Goal: Transaction & Acquisition: Purchase product/service

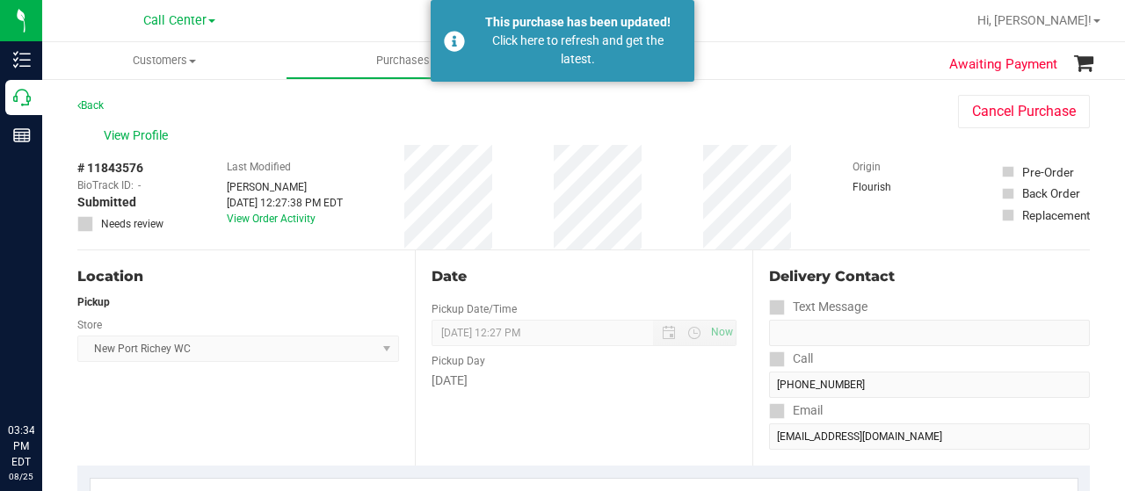
click at [0, 0] on p "Call Center" at bounding box center [0, 0] width 0 height 0
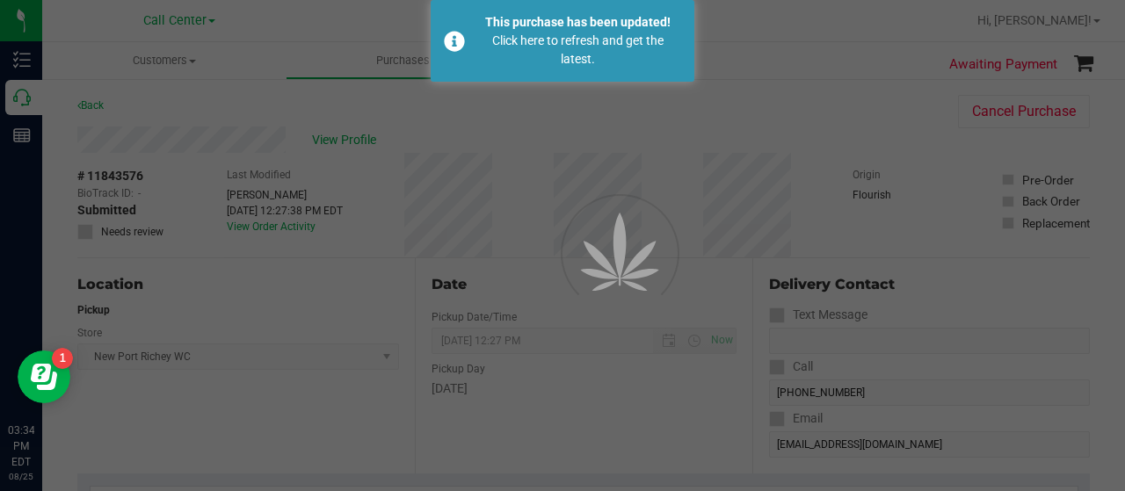
scroll to position [348, 0]
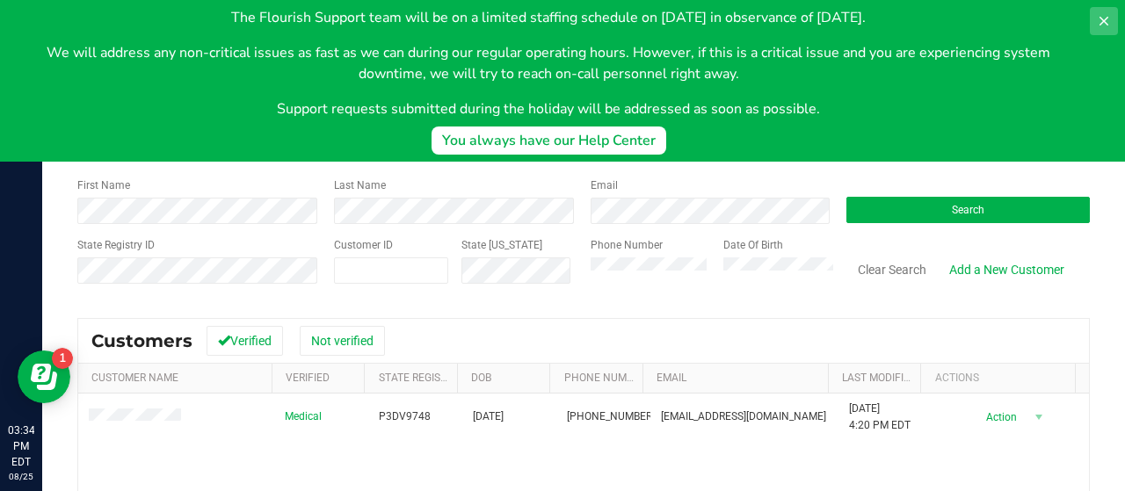
click at [1097, 25] on icon at bounding box center [1103, 21] width 14 height 14
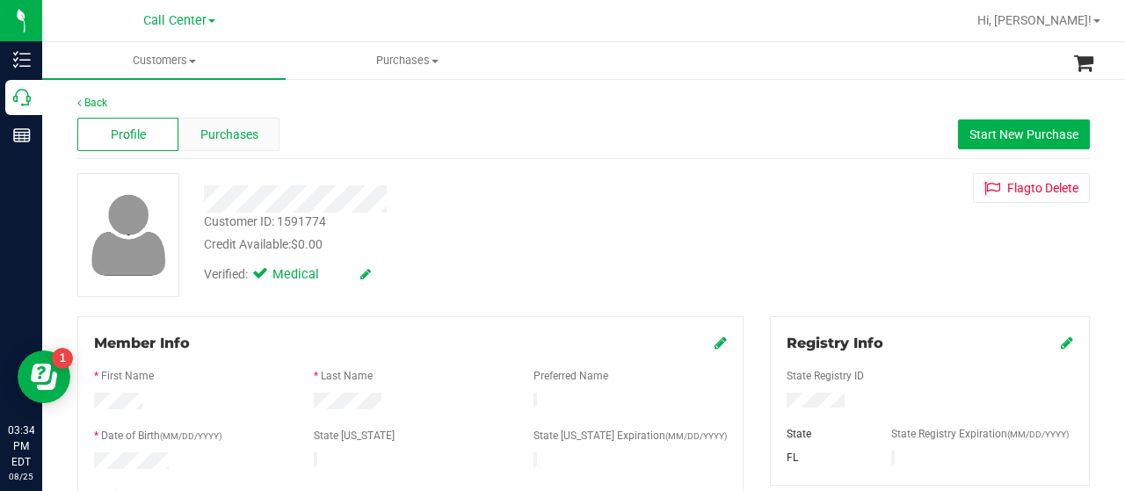
click at [243, 143] on div "Purchases" at bounding box center [228, 134] width 101 height 33
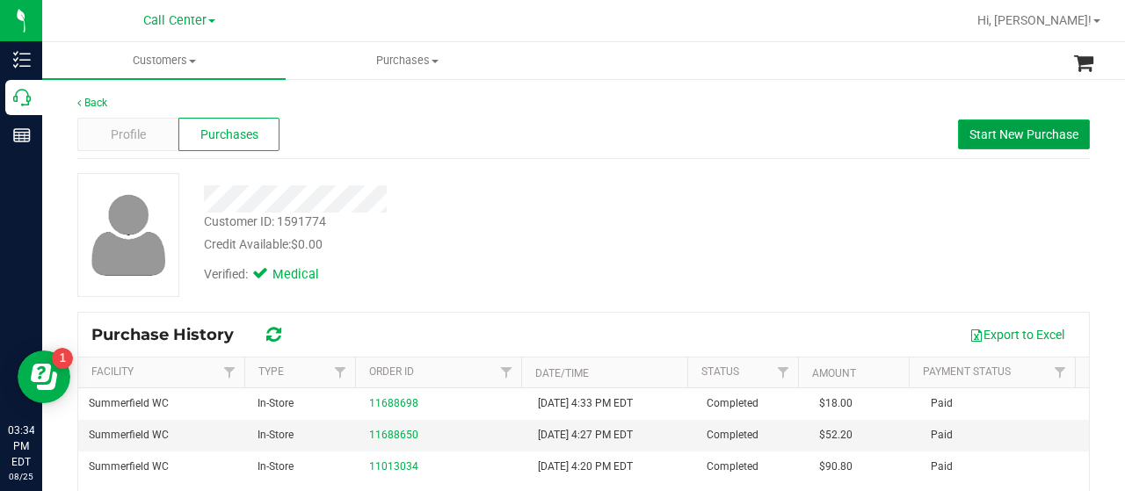
click at [969, 141] on span "Start New Purchase" at bounding box center [1023, 134] width 109 height 14
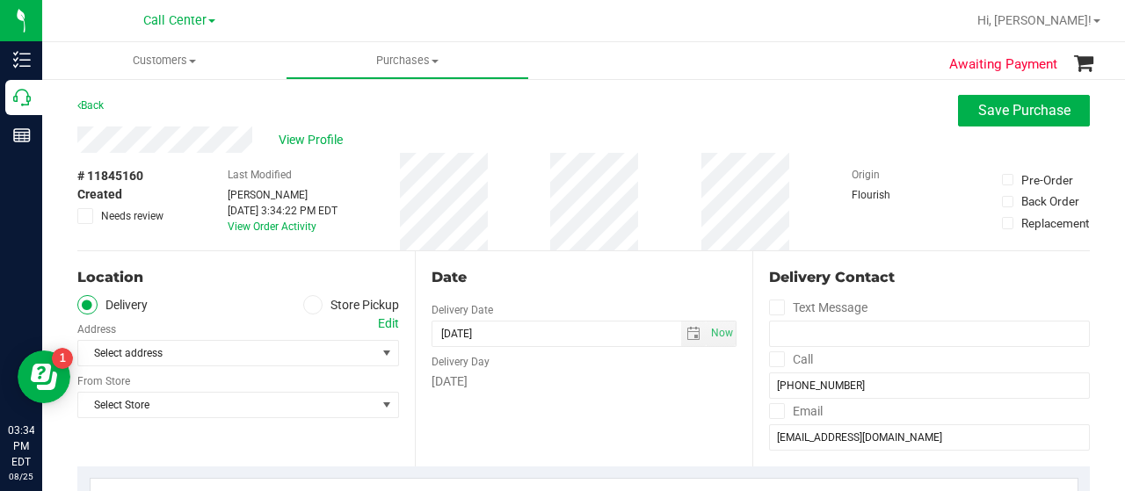
click at [313, 303] on span at bounding box center [313, 305] width 20 height 20
click at [0, 0] on input "Store Pickup" at bounding box center [0, 0] width 0 height 0
click at [336, 359] on span "Select Store" at bounding box center [227, 353] width 298 height 25
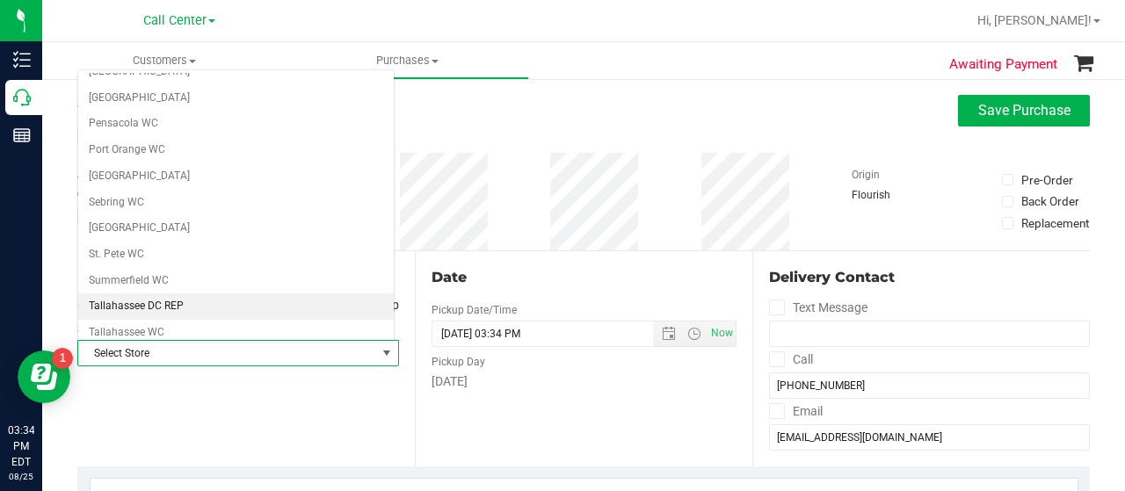
scroll to position [981, 0]
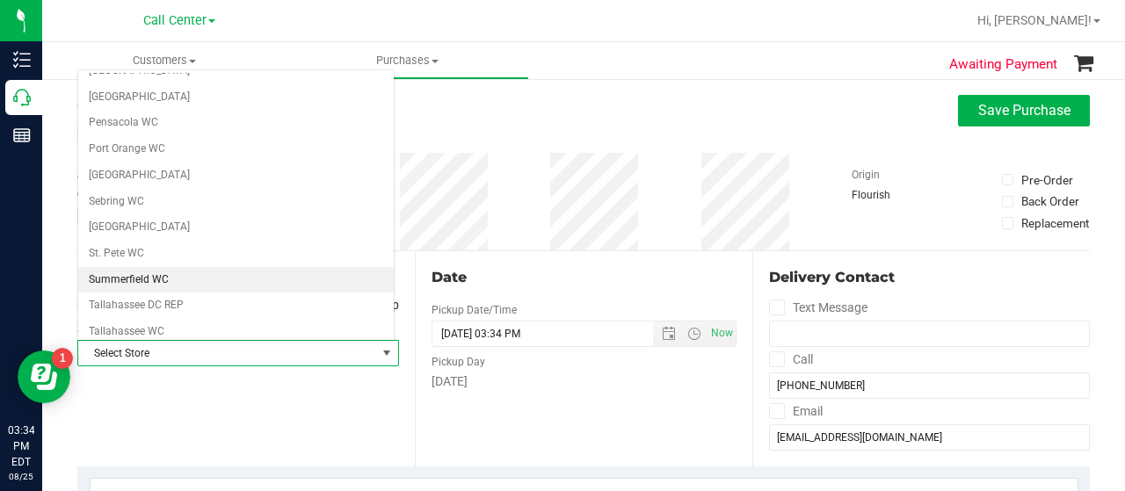
click at [170, 267] on li "Summerfield WC" at bounding box center [235, 280] width 315 height 26
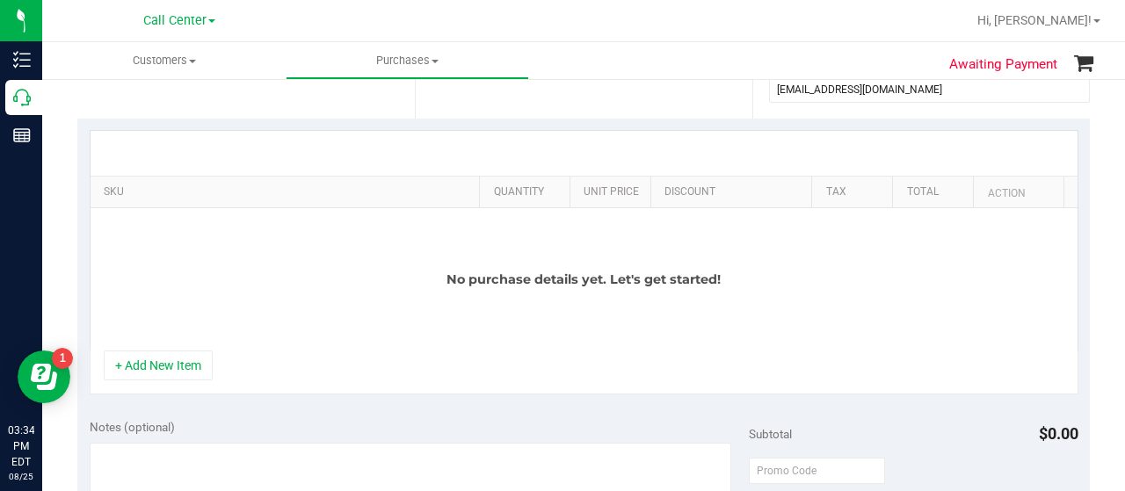
scroll to position [350, 0]
click at [181, 365] on button "+ Add New Item" at bounding box center [158, 364] width 109 height 30
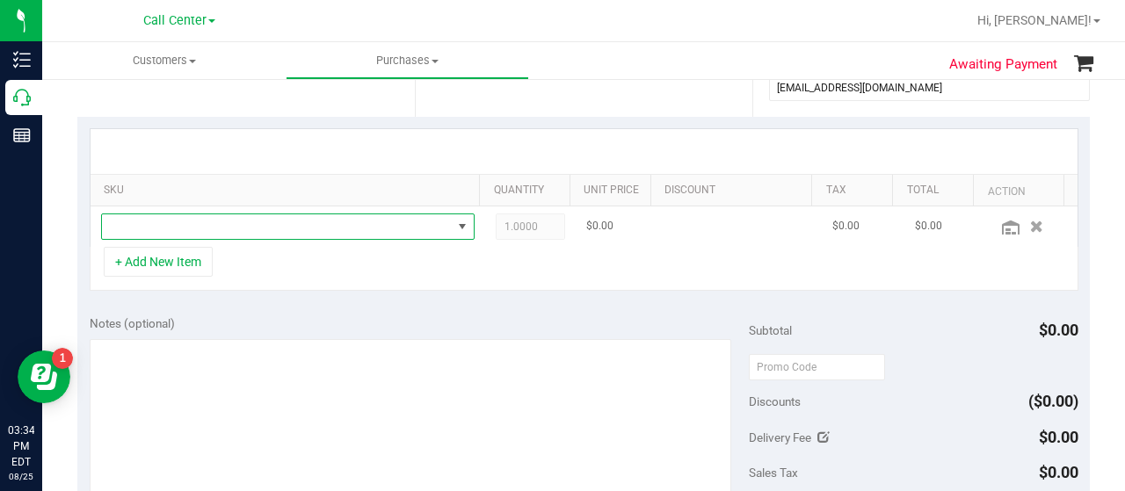
click at [366, 222] on span "NO DATA FOUND" at bounding box center [277, 226] width 350 height 25
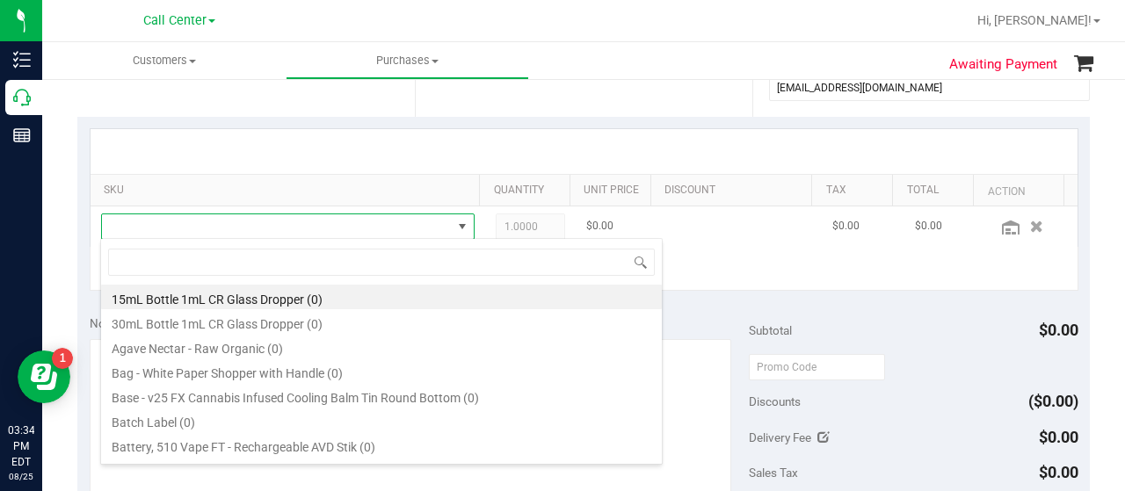
scroll to position [25, 354]
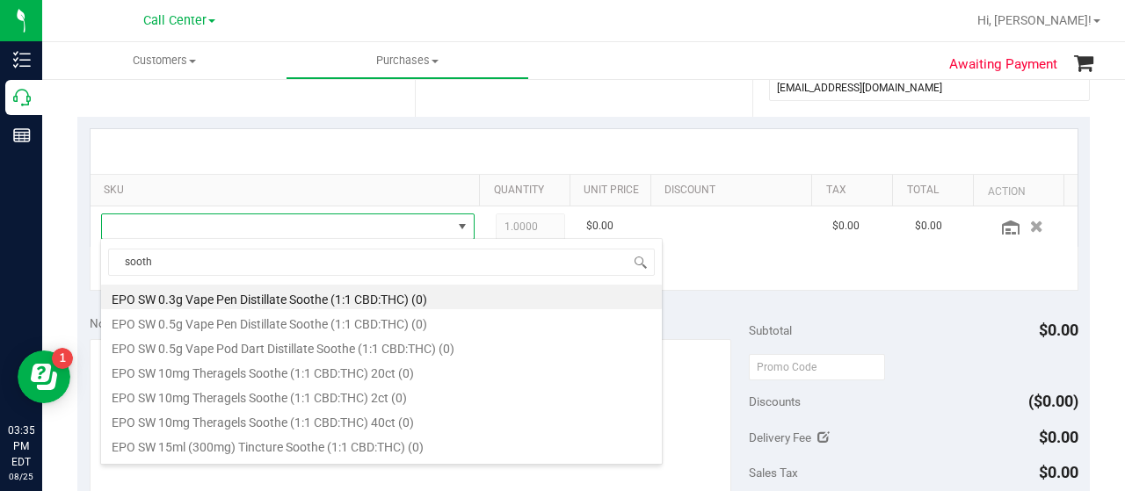
type input "soothe"
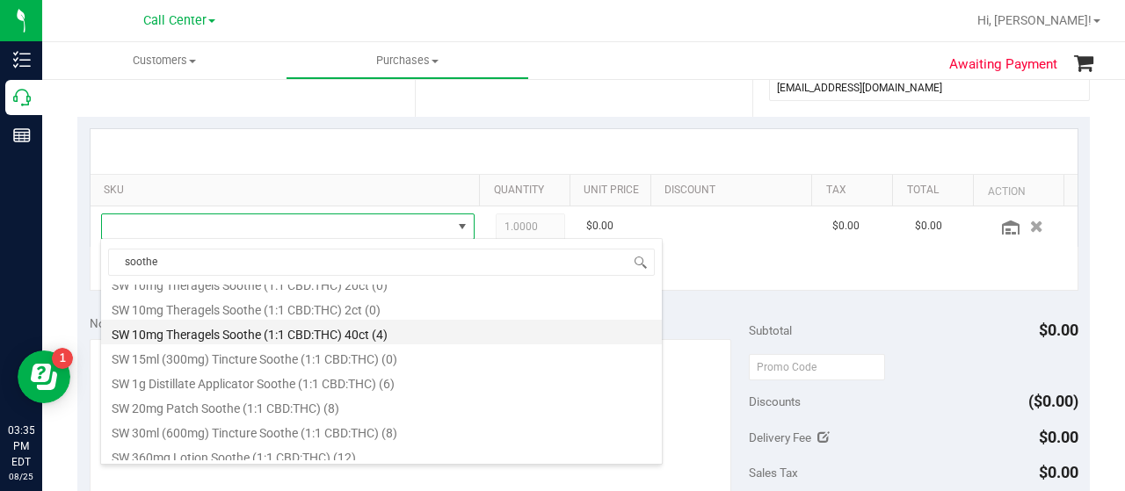
scroll to position [1054, 0]
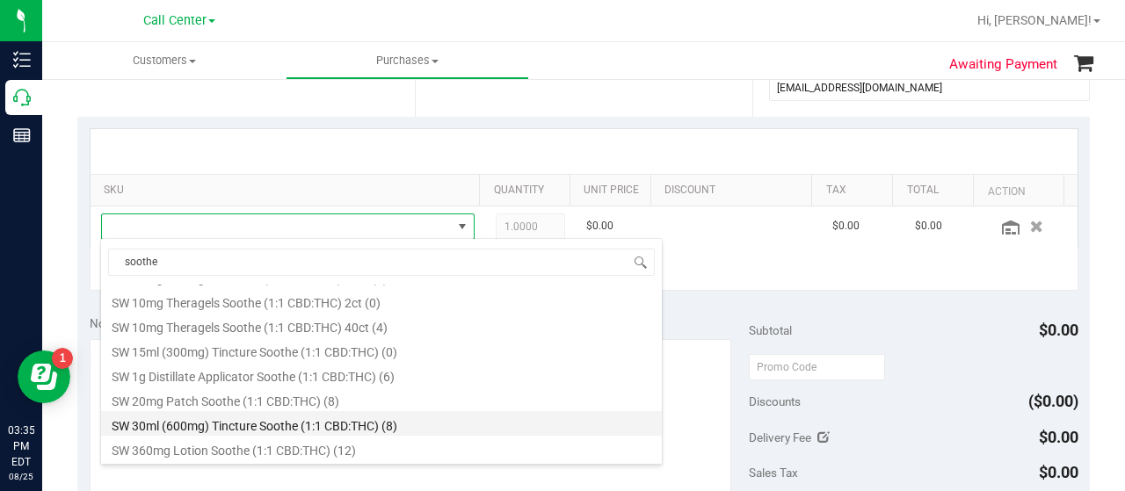
click at [382, 423] on li "SW 30ml (600mg) Tincture Soothe (1:1 CBD:THC) (8)" at bounding box center [381, 423] width 561 height 25
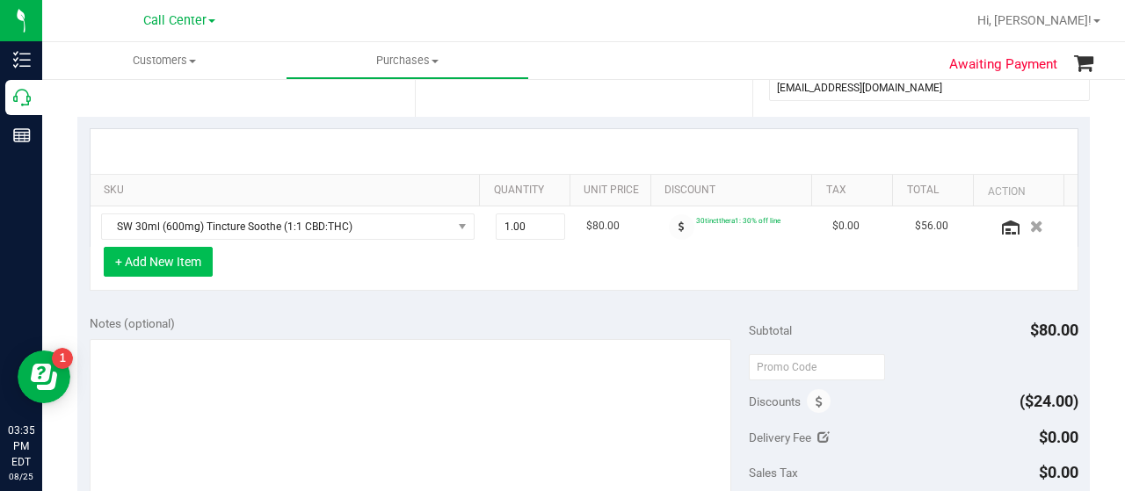
click at [181, 259] on button "+ Add New Item" at bounding box center [158, 262] width 109 height 30
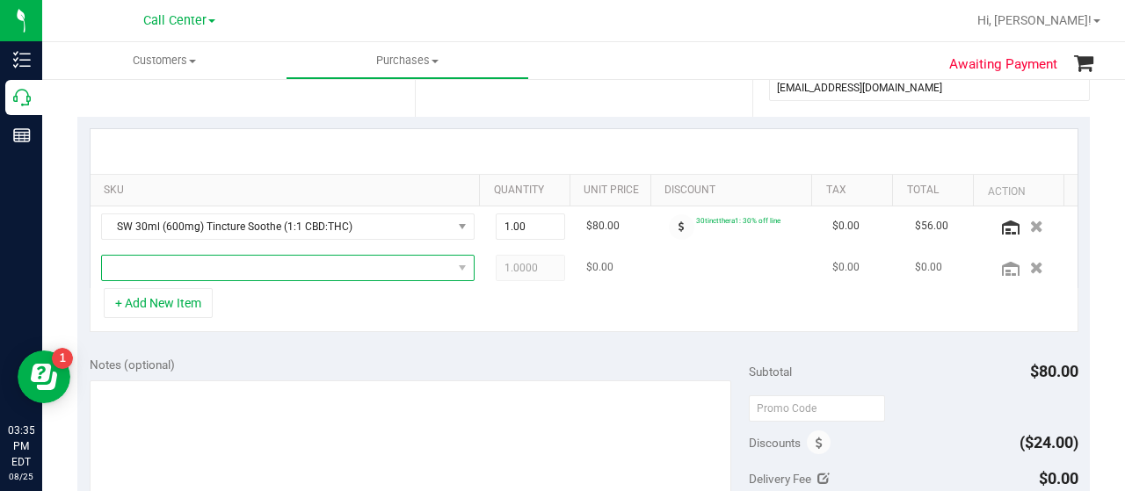
click at [246, 258] on span "NO DATA FOUND" at bounding box center [277, 268] width 350 height 25
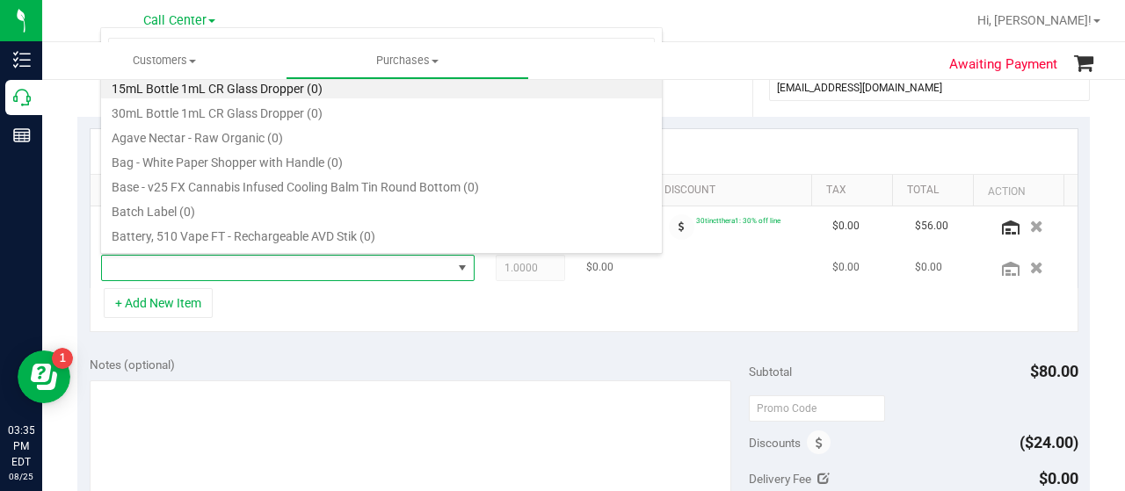
scroll to position [25, 354]
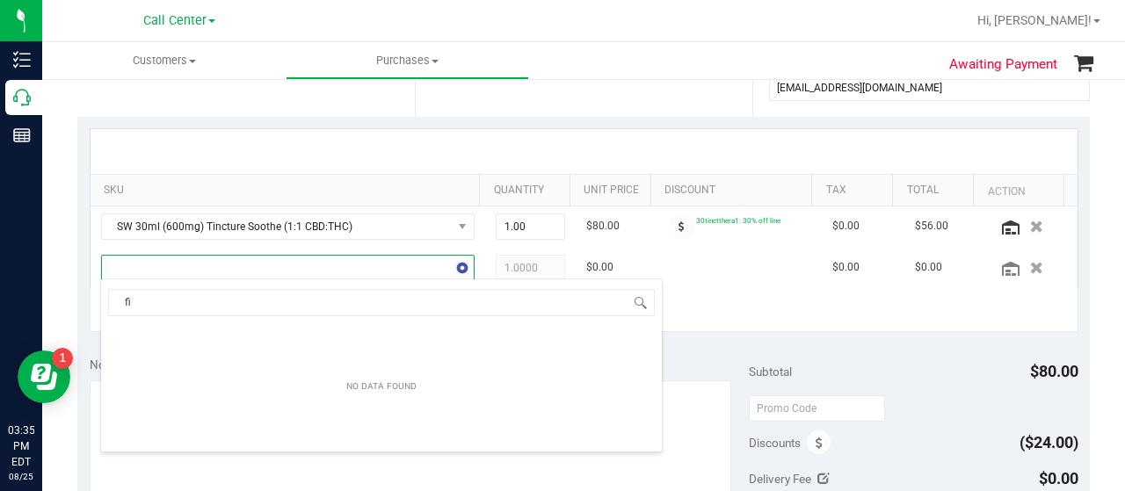
type input "f"
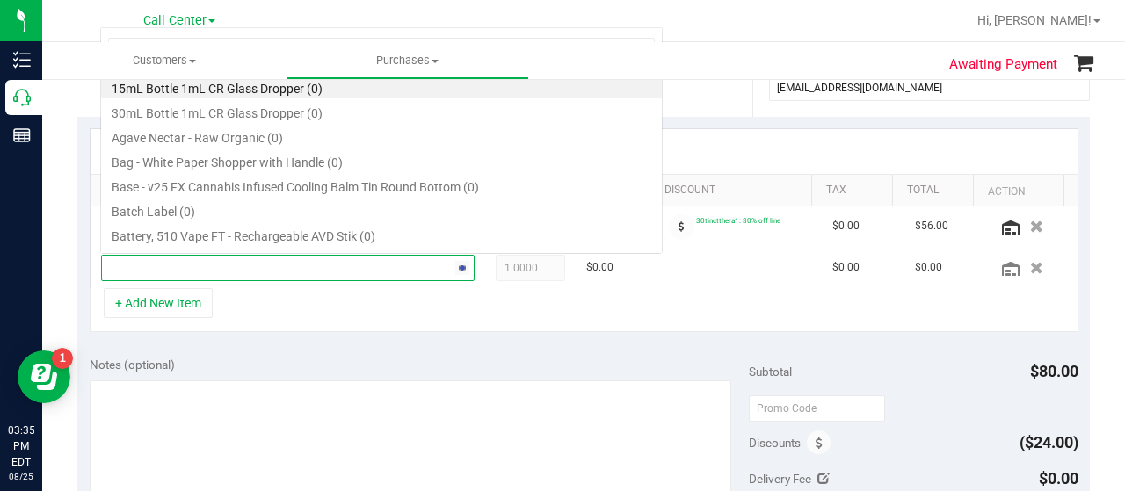
scroll to position [30, 0]
type input "balm"
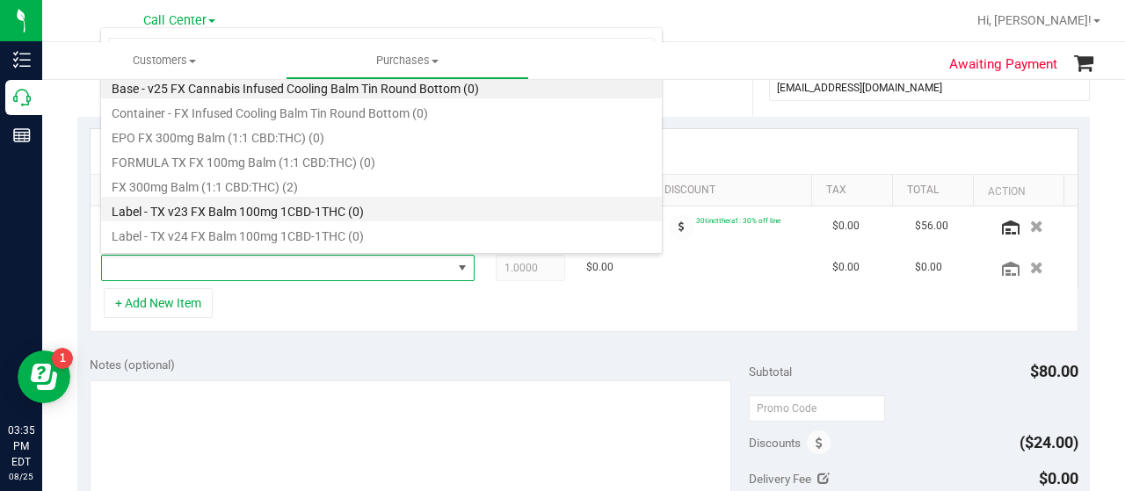
scroll to position [10, 0]
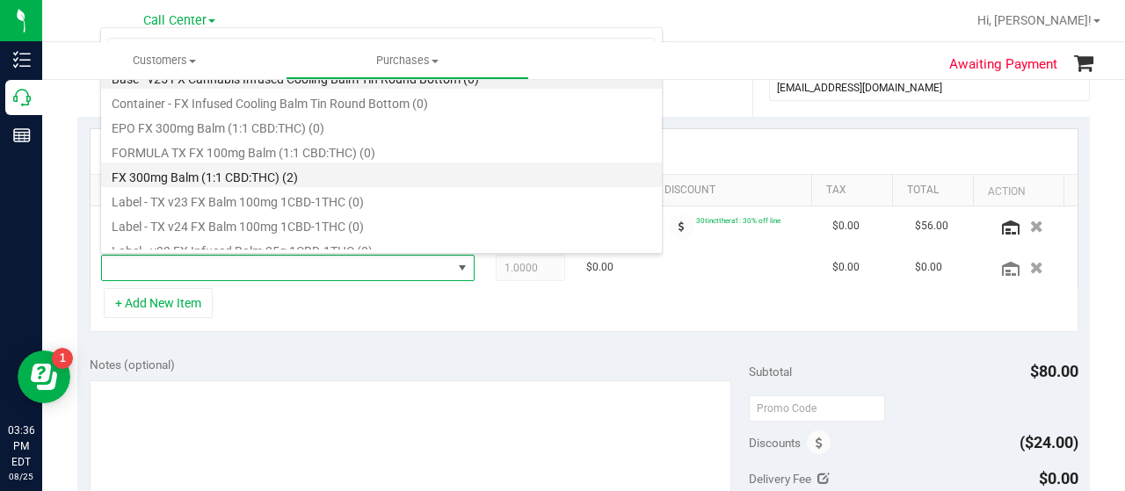
click at [374, 173] on li "FX 300mg Balm (1:1 CBD:THC) (2)" at bounding box center [381, 175] width 561 height 25
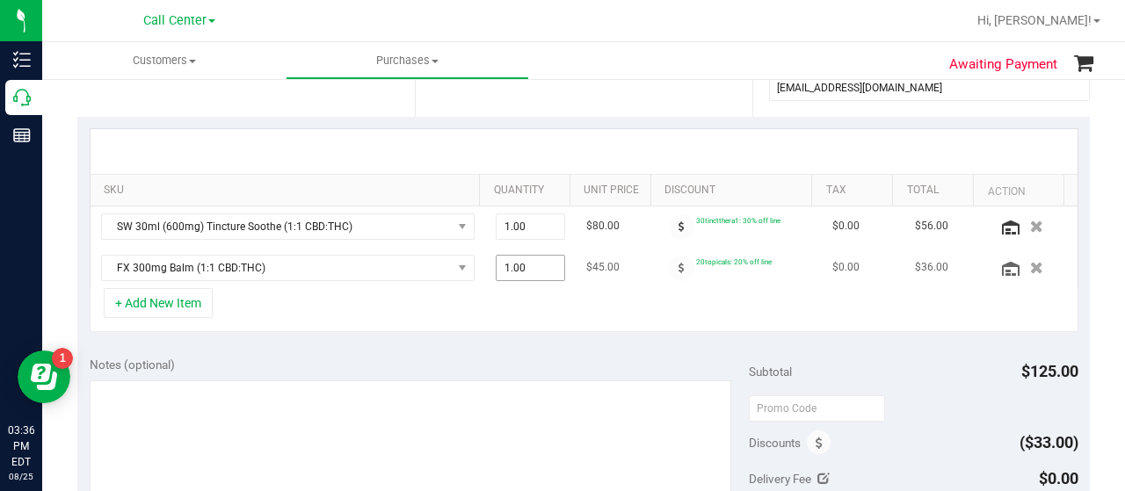
click at [524, 265] on span "1.00 1" at bounding box center [530, 268] width 70 height 26
type input "2"
type input "2.00"
click at [193, 307] on button "+ Add New Item" at bounding box center [158, 303] width 109 height 30
click at [188, 304] on button "+ Add New Item" at bounding box center [158, 303] width 109 height 30
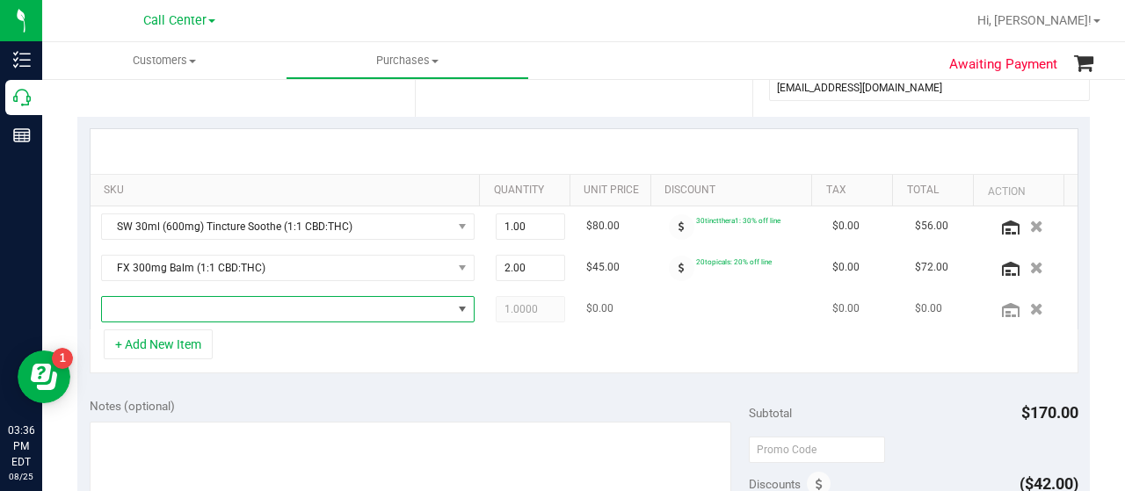
click at [225, 312] on span "NO DATA FOUND" at bounding box center [277, 309] width 350 height 25
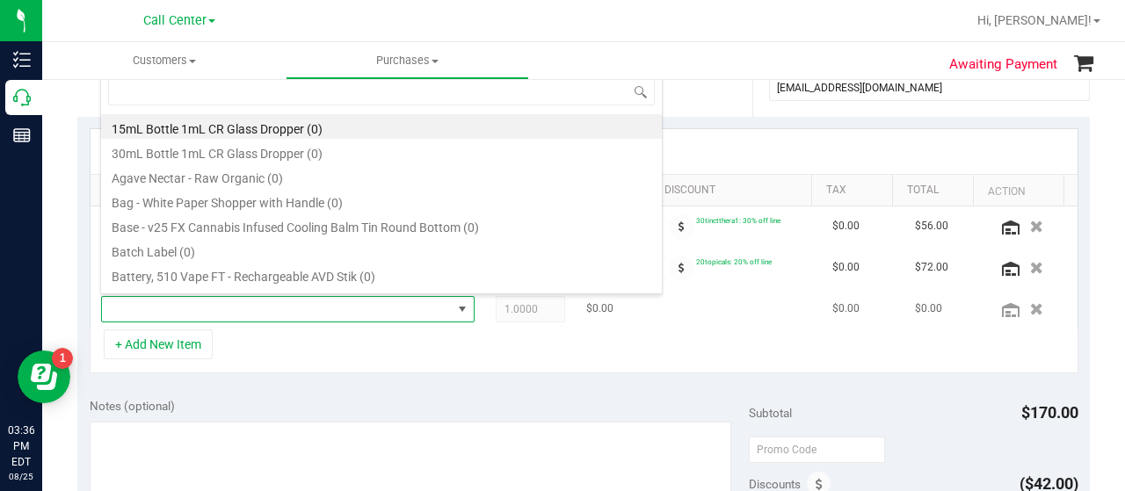
scroll to position [25, 354]
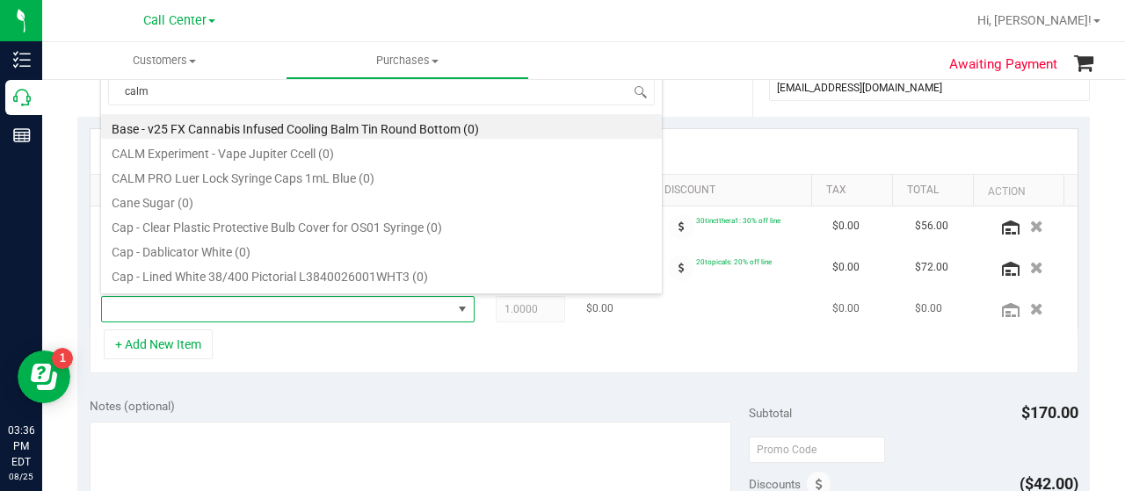
type input "calm"
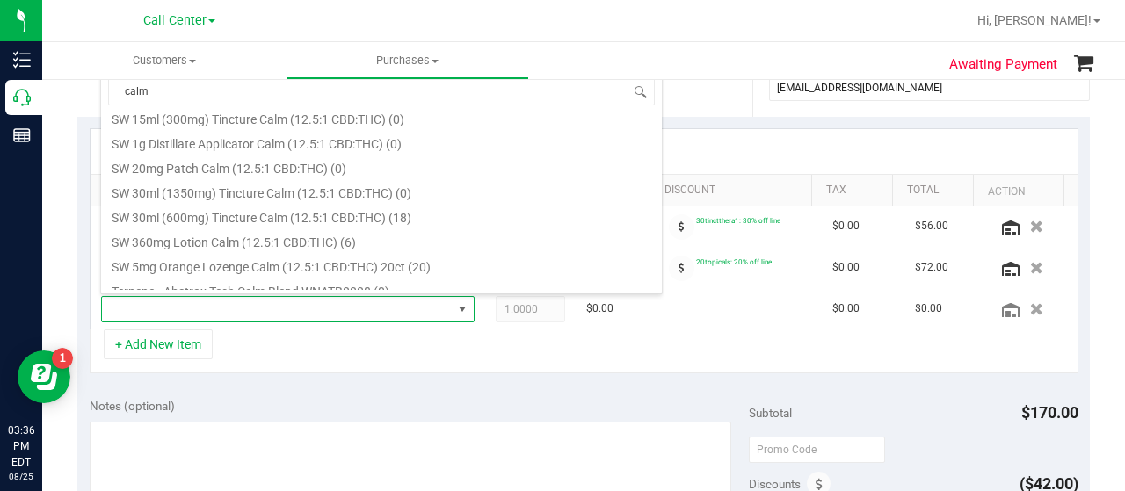
scroll to position [415, 0]
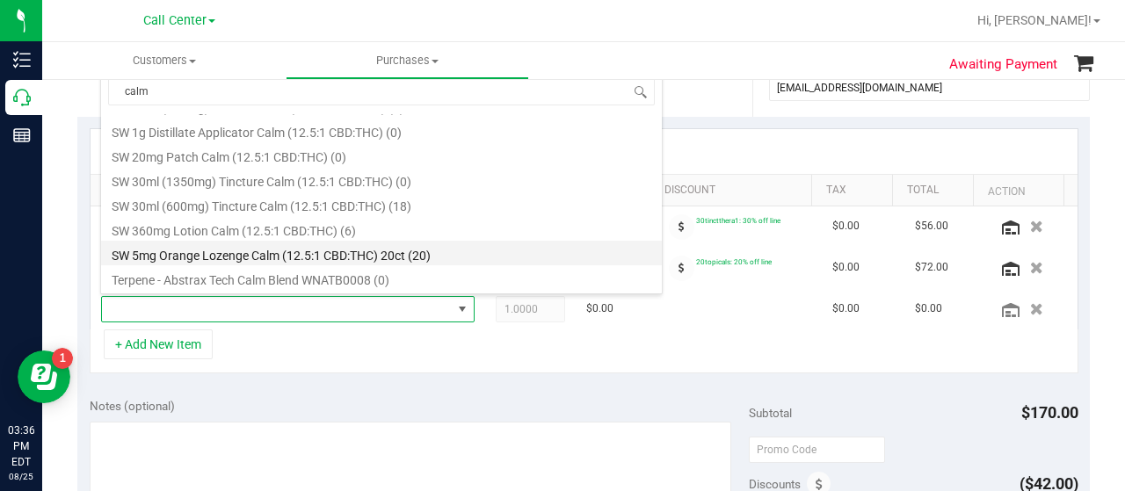
click at [286, 261] on li "SW 5mg Orange Lozenge Calm (12.5:1 CBD:THC) 20ct (20)" at bounding box center [381, 253] width 561 height 25
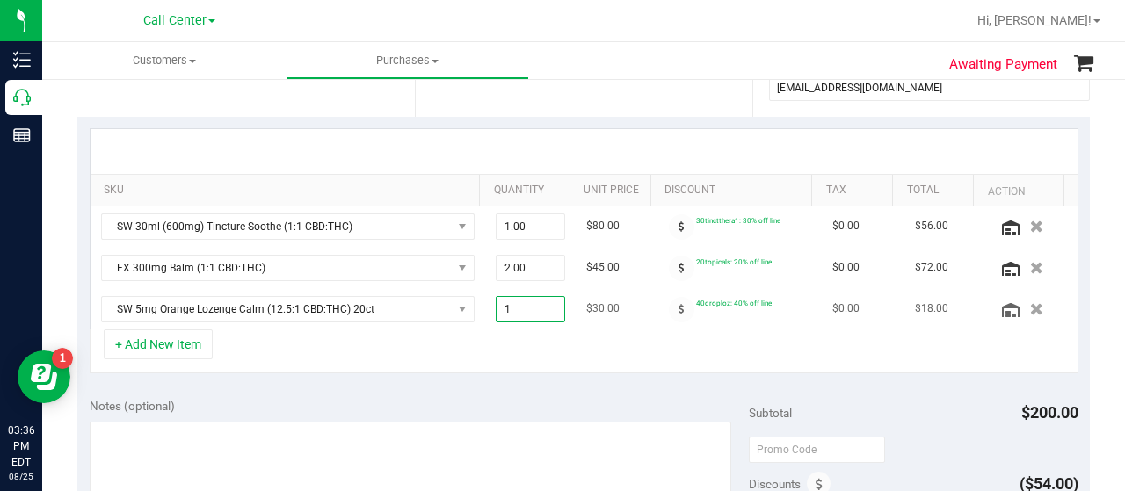
click at [518, 296] on span "1.00 1" at bounding box center [530, 309] width 70 height 26
type input "2"
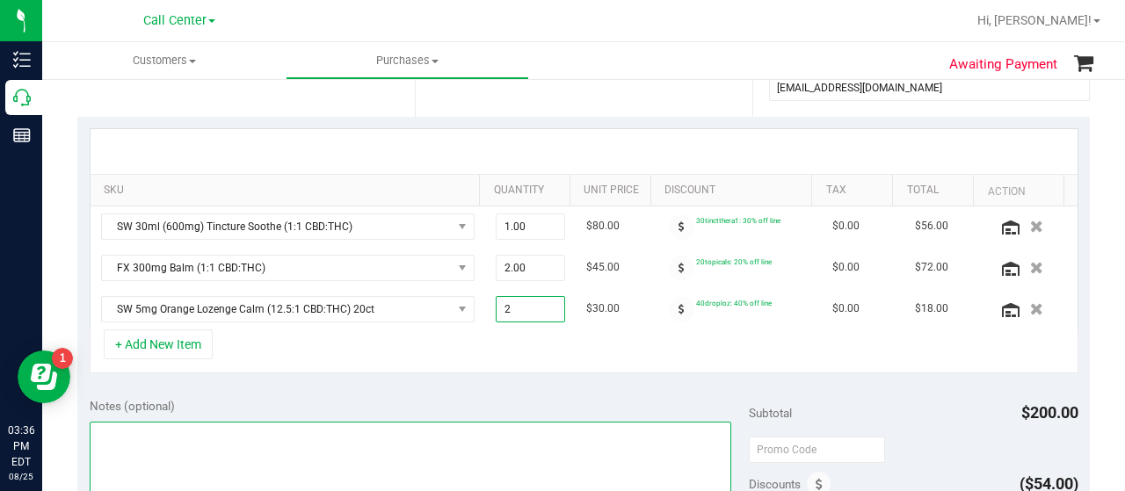
type input "2.00"
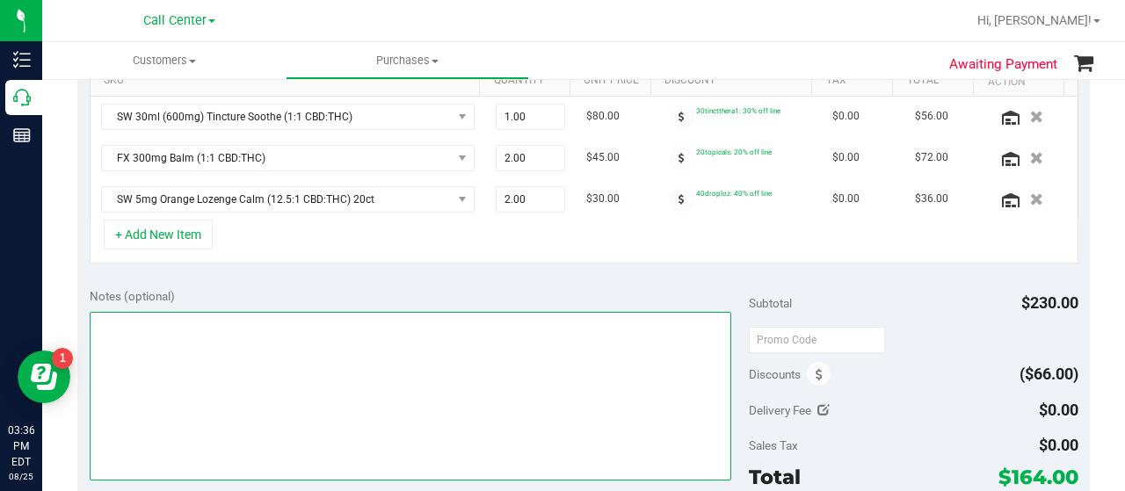
scroll to position [460, 0]
click at [553, 380] on textarea at bounding box center [410, 395] width 641 height 169
click at [508, 373] on textarea at bounding box center [410, 395] width 641 height 169
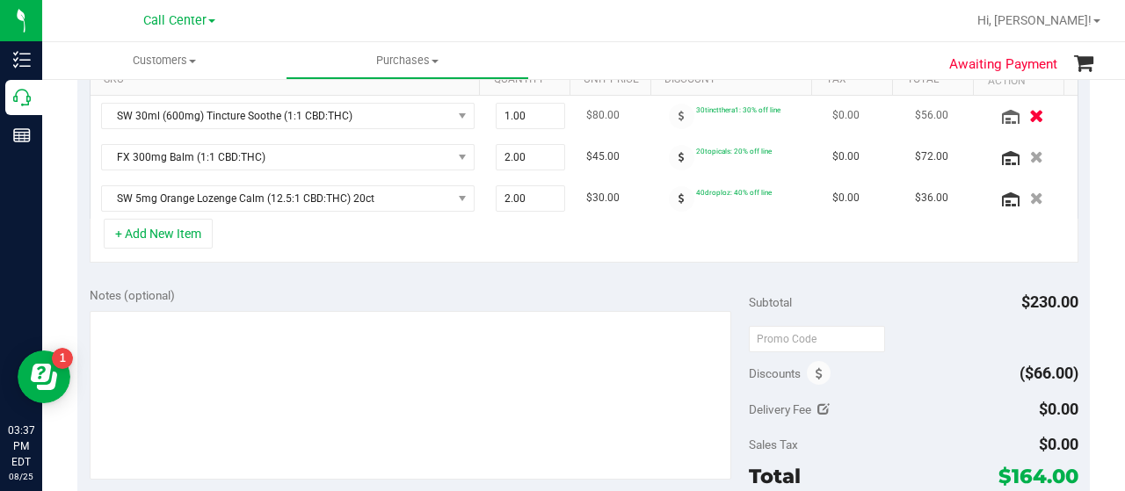
click at [1029, 110] on icon "button" at bounding box center [1036, 115] width 15 height 13
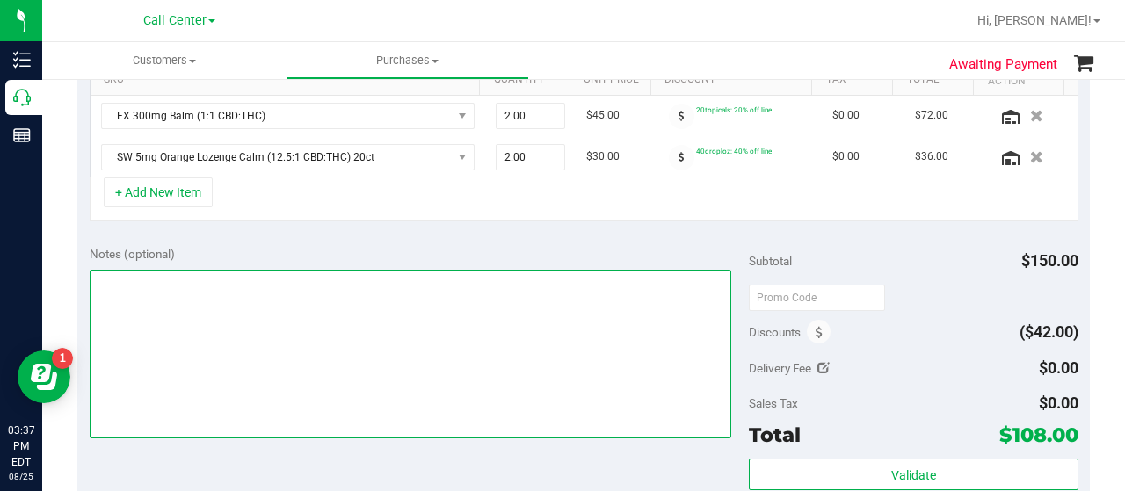
click at [580, 360] on textarea at bounding box center [410, 354] width 641 height 169
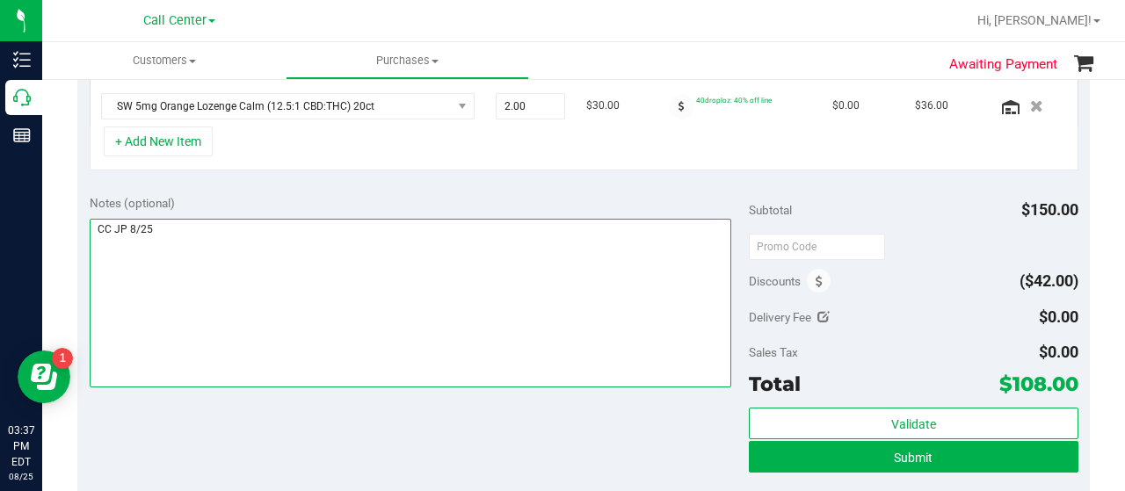
scroll to position [512, 0]
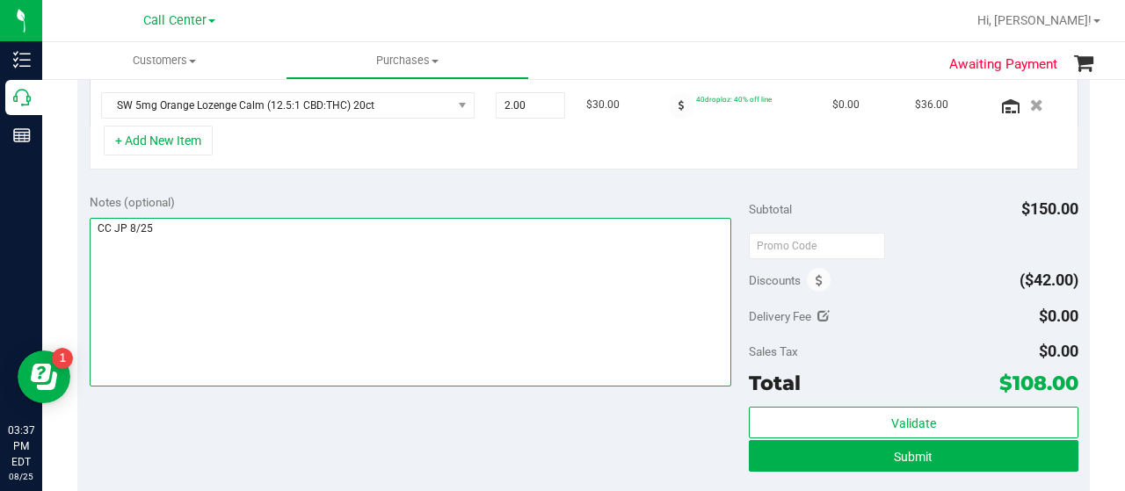
click at [546, 283] on textarea at bounding box center [410, 302] width 641 height 169
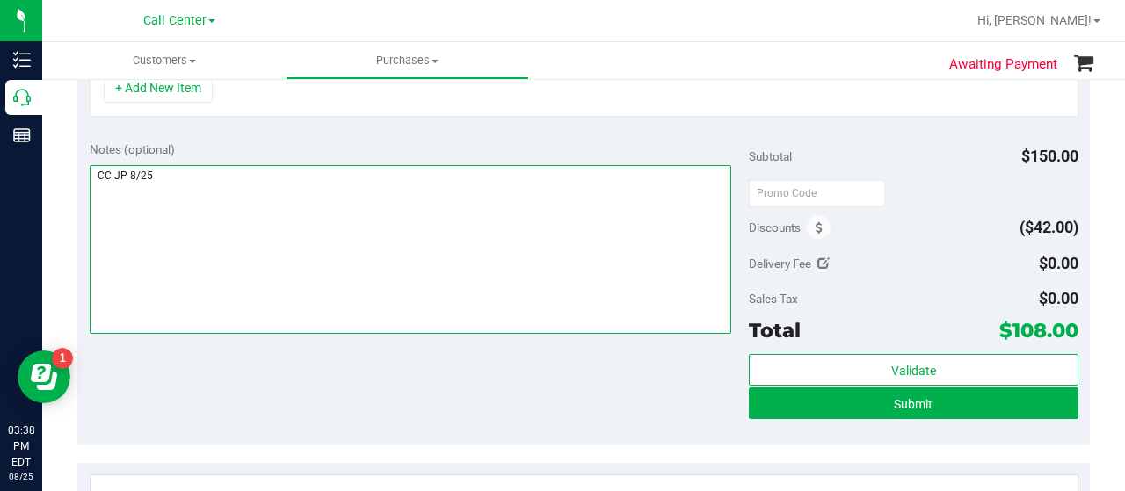
scroll to position [582, 0]
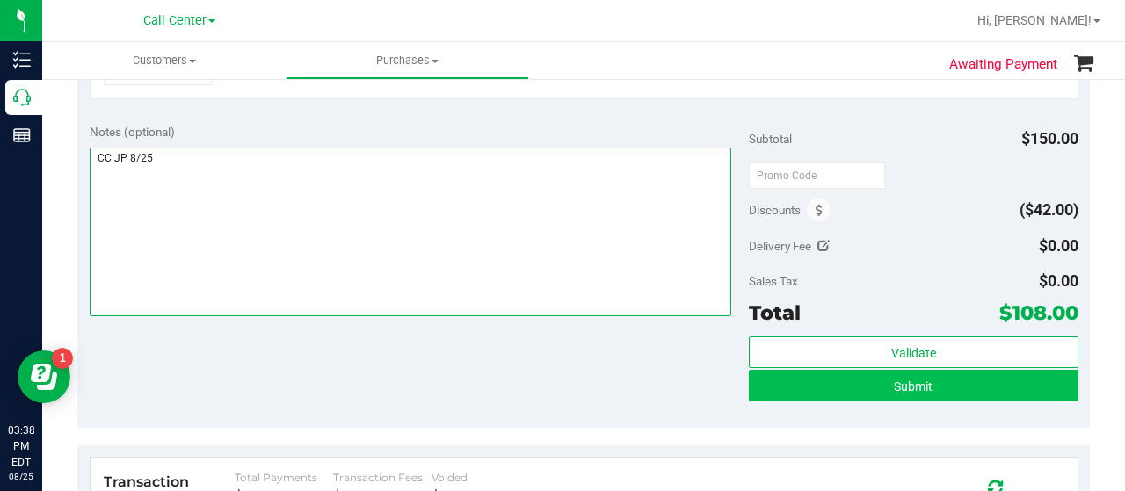
type textarea "CC JP 8/25"
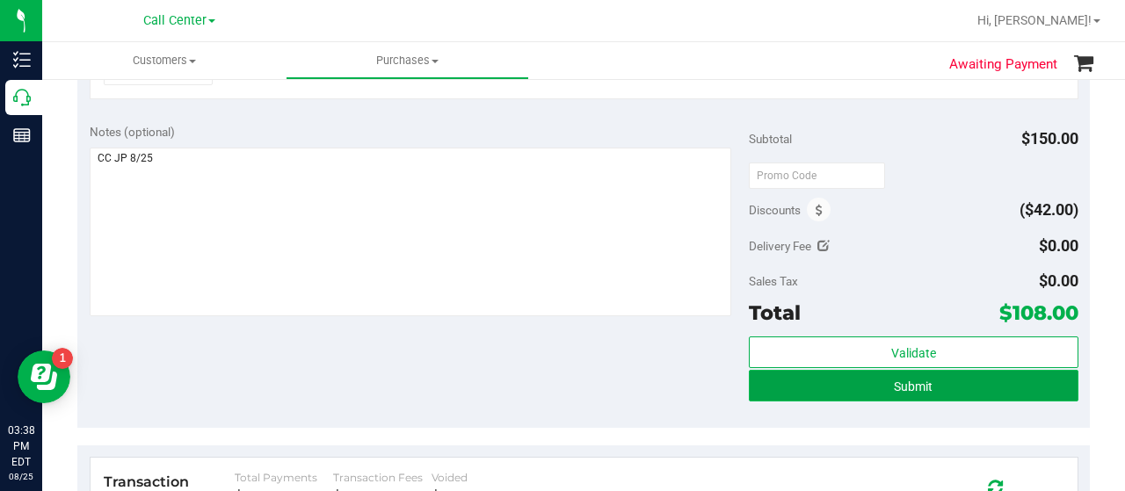
click at [927, 384] on button "Submit" at bounding box center [913, 386] width 329 height 32
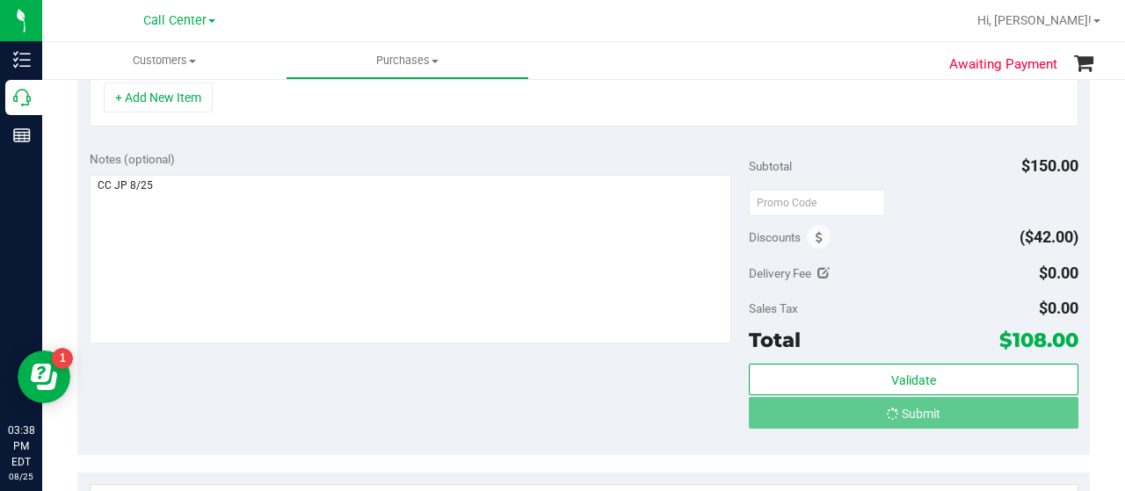
scroll to position [527, 0]
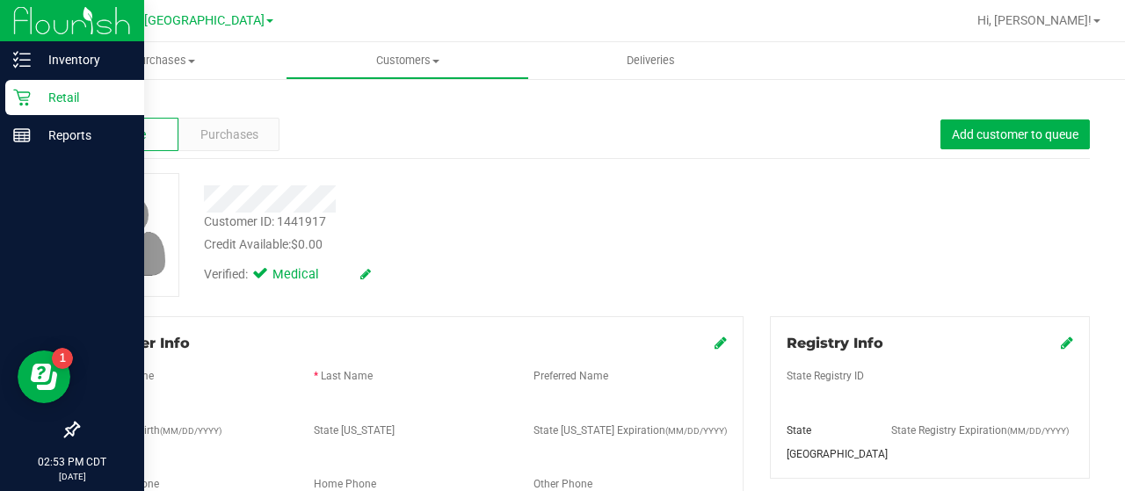
scroll to position [46, 0]
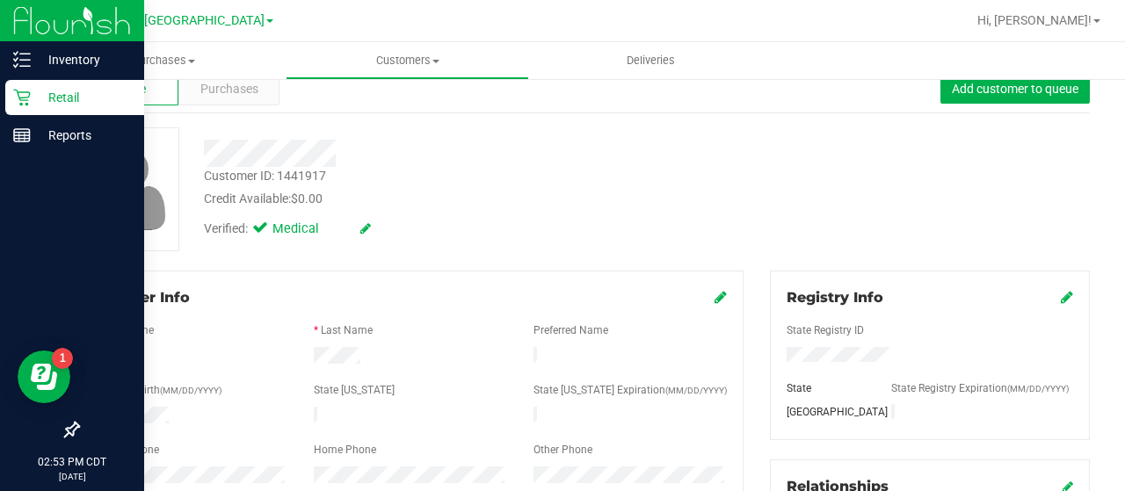
click at [46, 96] on p "Retail" at bounding box center [83, 97] width 105 height 21
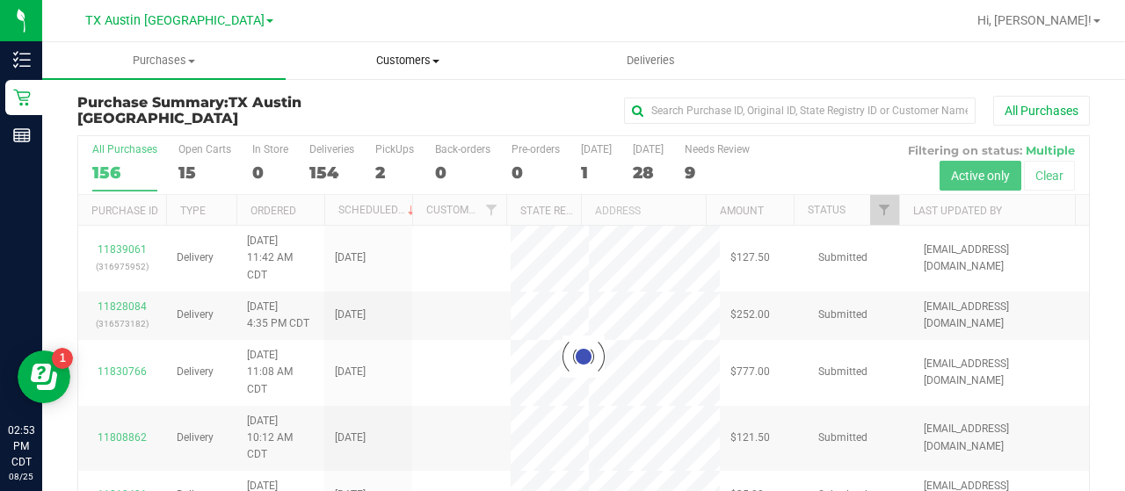
click at [425, 69] on uib-tab-heading "Customers All customers Add a new customer All physicians" at bounding box center [407, 60] width 242 height 35
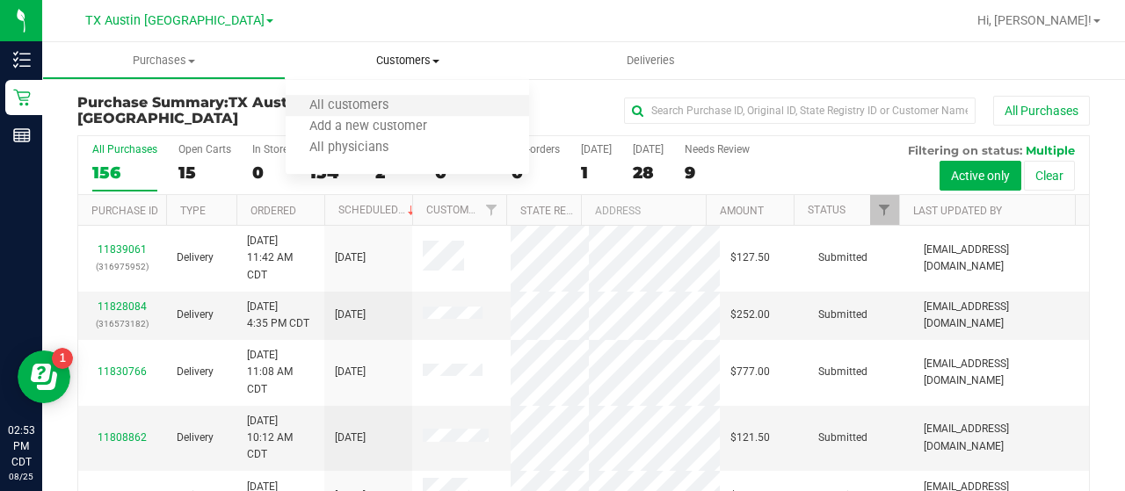
click at [415, 101] on li "All customers" at bounding box center [407, 106] width 243 height 21
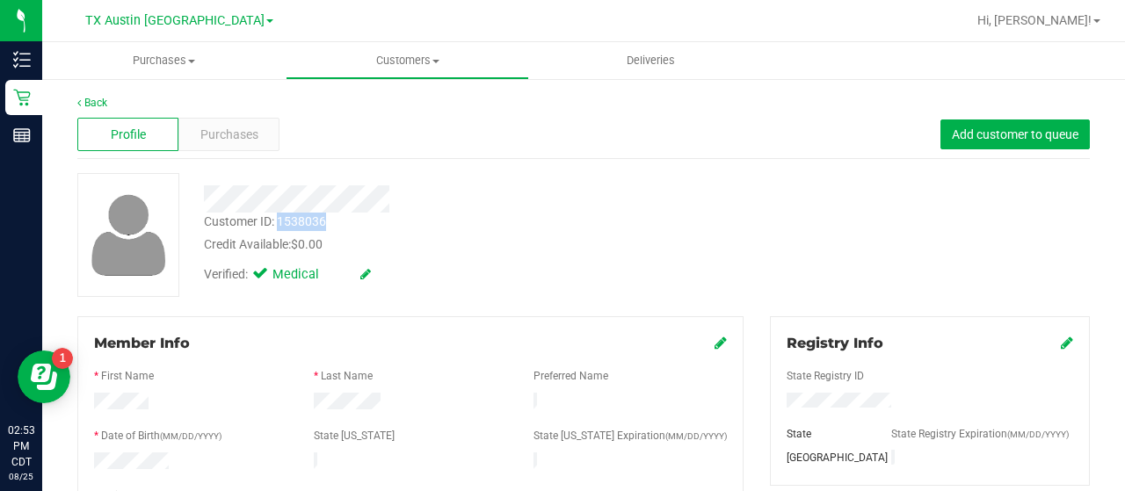
drag, startPoint x: 327, startPoint y: 221, endPoint x: 279, endPoint y: 221, distance: 47.4
click at [279, 221] on div "Customer ID: 1538036 Credit Available: $0.00" at bounding box center [450, 233] width 519 height 41
click at [225, 133] on span "Purchases" at bounding box center [229, 135] width 58 height 18
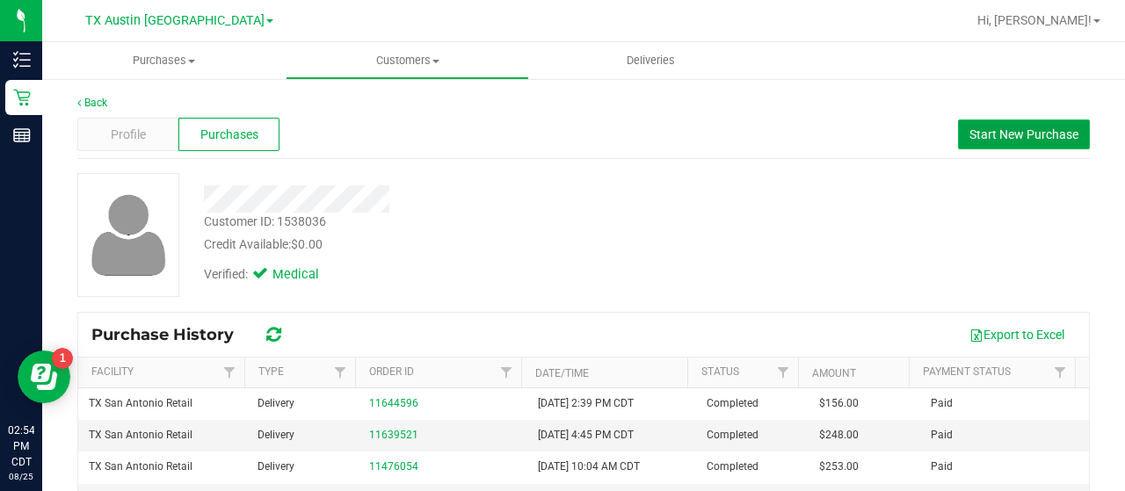
click at [972, 141] on span "Start New Purchase" at bounding box center [1023, 134] width 109 height 14
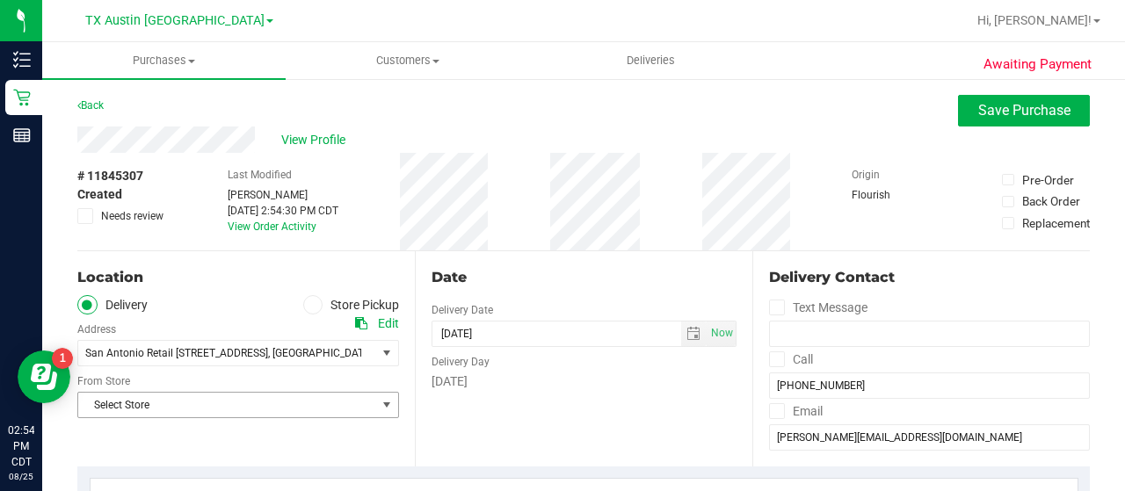
click at [363, 401] on span "Select Store" at bounding box center [227, 405] width 298 height 25
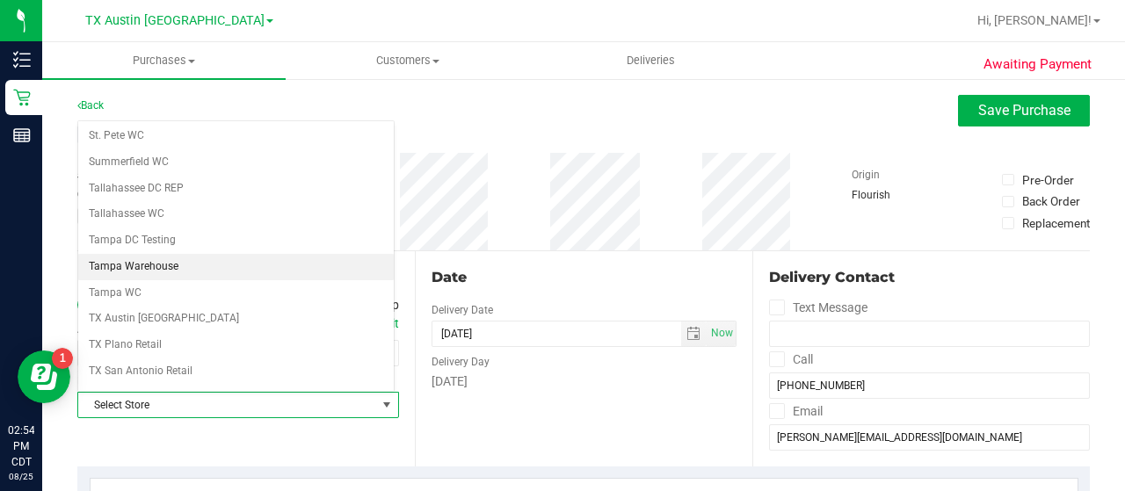
scroll to position [1157, 0]
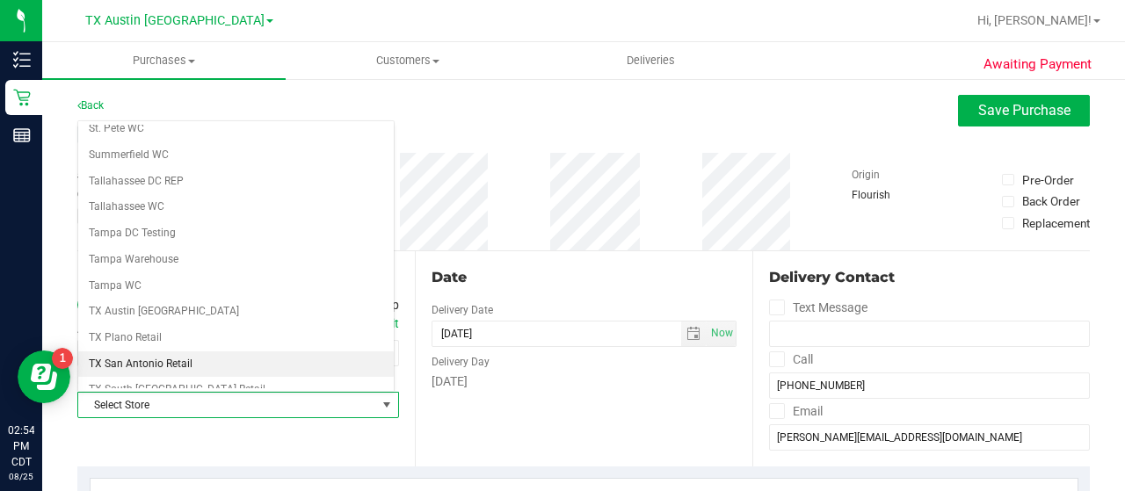
click at [228, 351] on li "TX San Antonio Retail" at bounding box center [235, 364] width 315 height 26
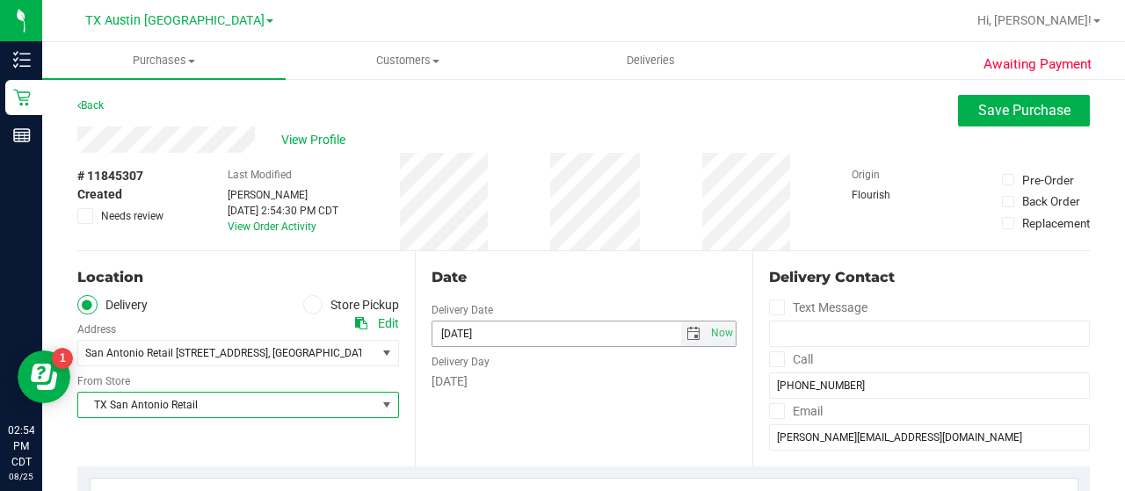
click at [687, 335] on span "select" at bounding box center [693, 334] width 14 height 14
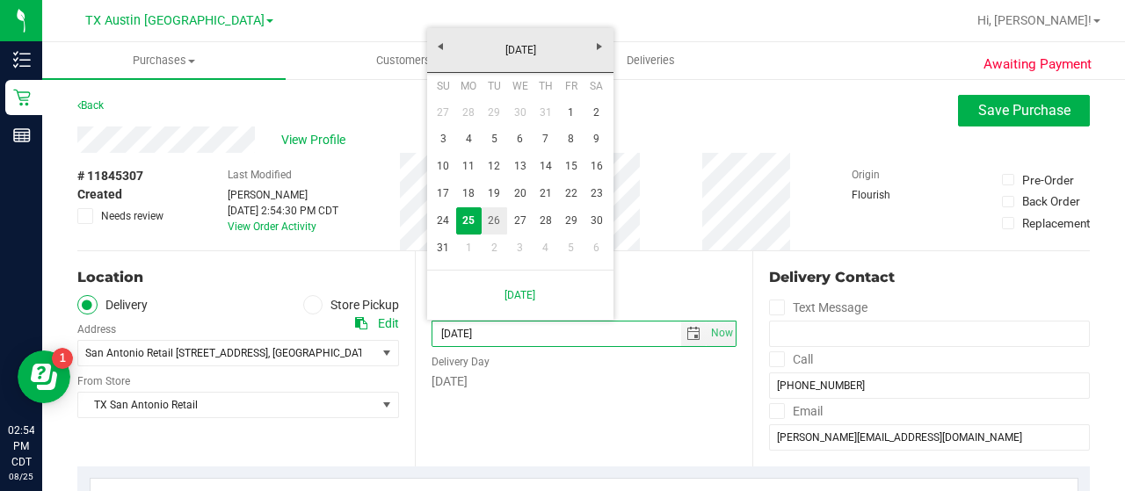
click at [495, 225] on link "26" at bounding box center [493, 220] width 25 height 27
type input "[DATE]"
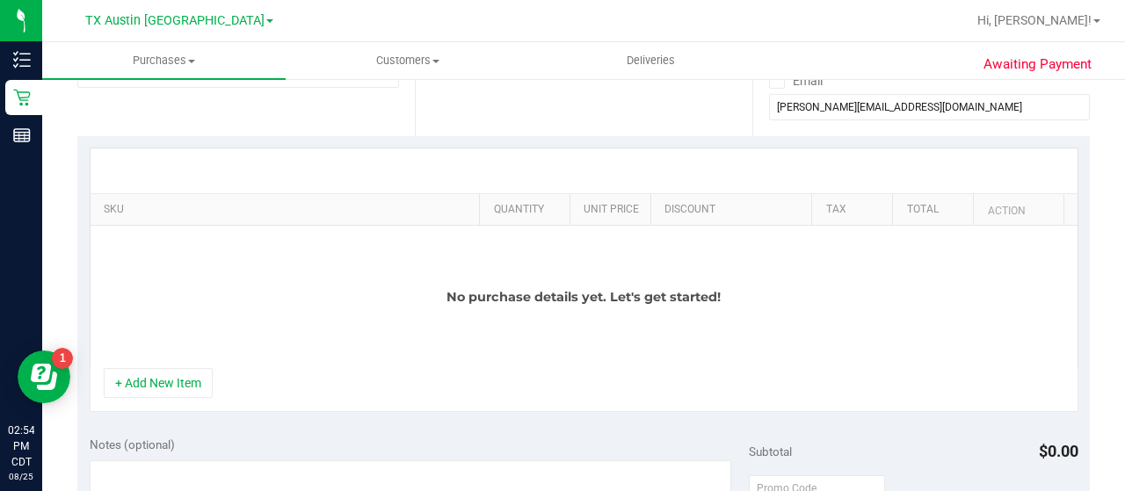
scroll to position [351, 0]
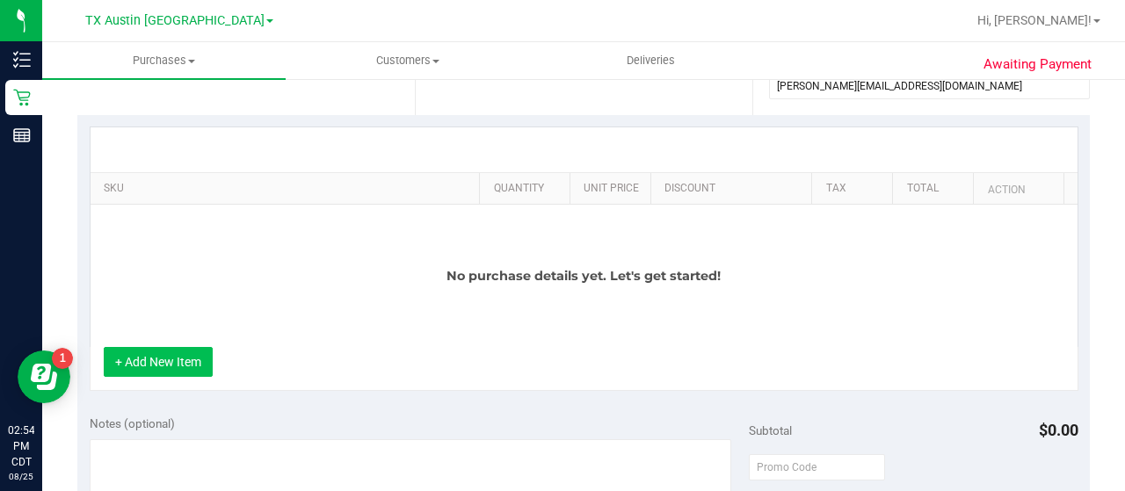
click at [181, 355] on button "+ Add New Item" at bounding box center [158, 362] width 109 height 30
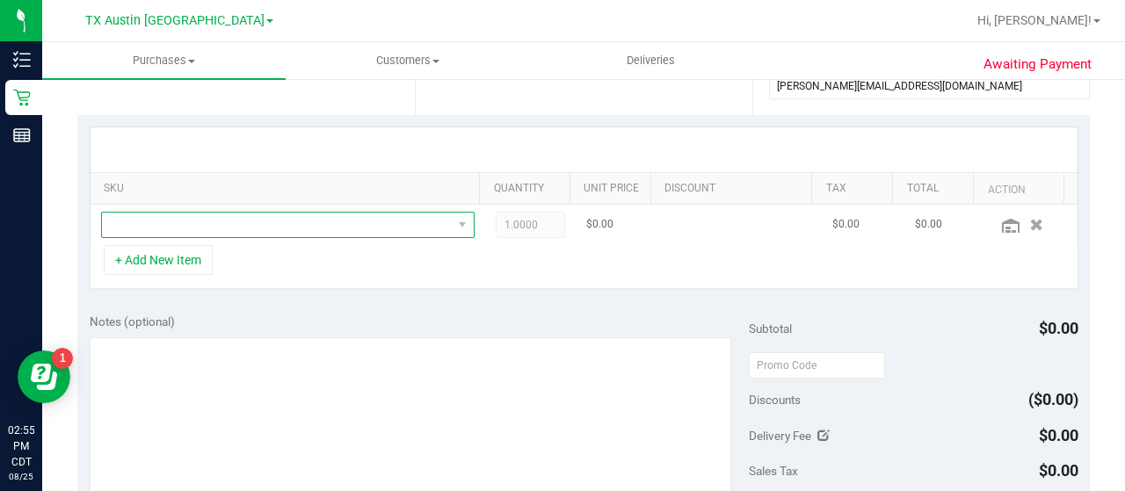
click at [193, 215] on span "NO DATA FOUND" at bounding box center [277, 225] width 350 height 25
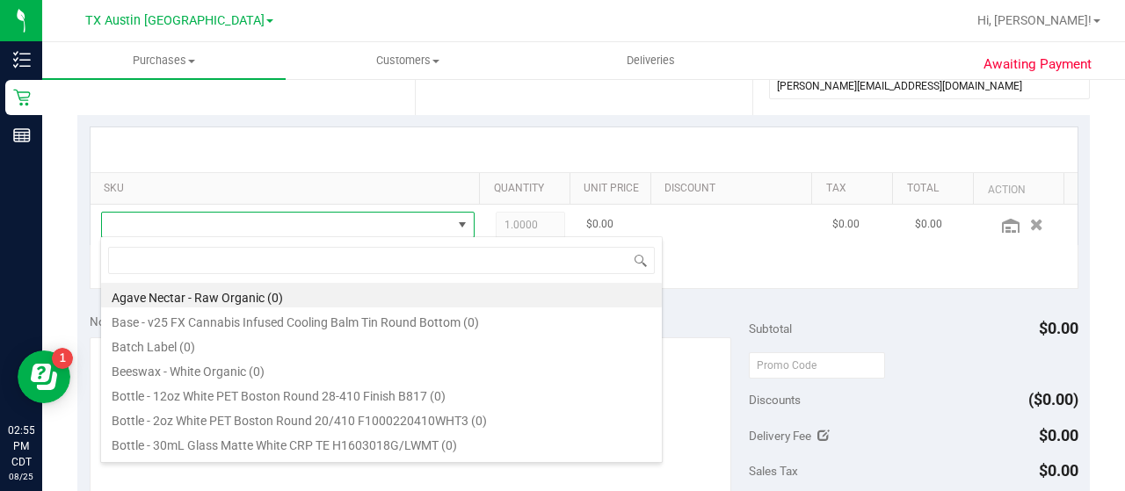
scroll to position [25, 354]
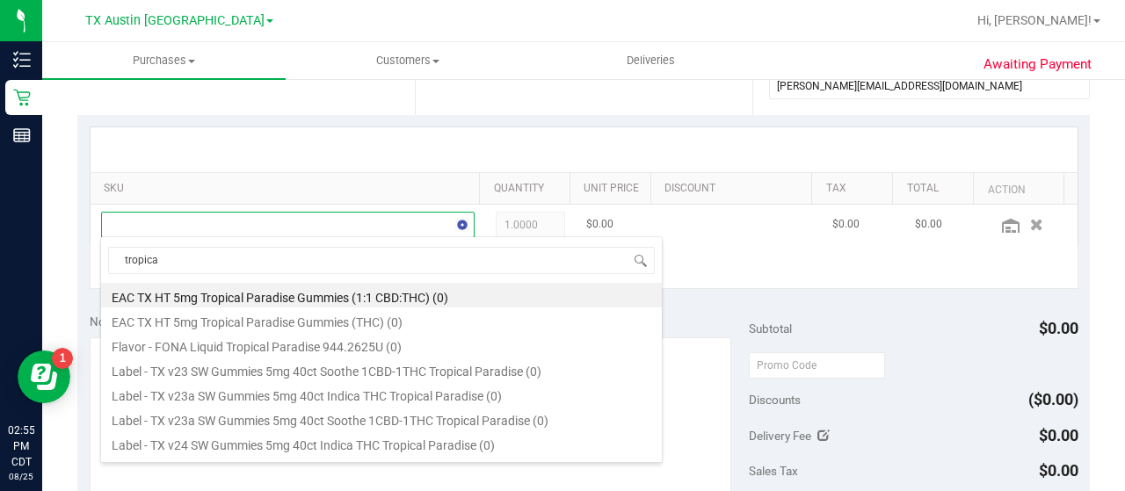
type input "tropical"
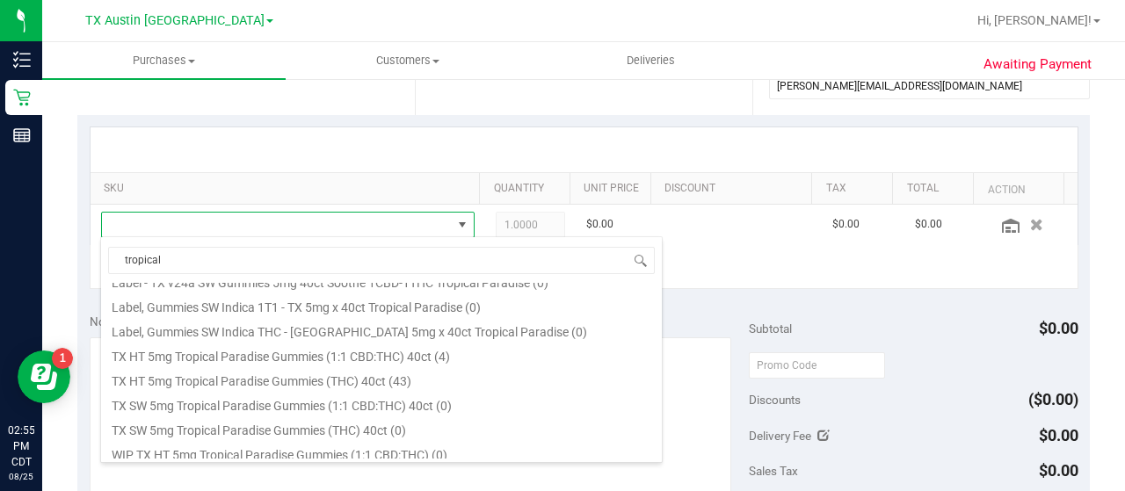
scroll to position [241, 0]
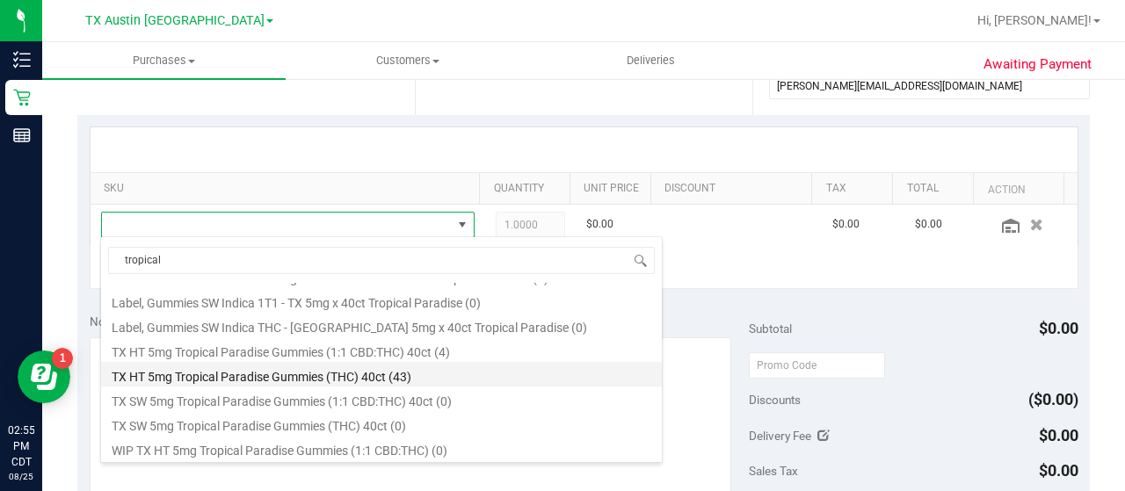
click at [329, 366] on li "TX HT 5mg Tropical Paradise Gummies (THC) 40ct (43)" at bounding box center [381, 374] width 561 height 25
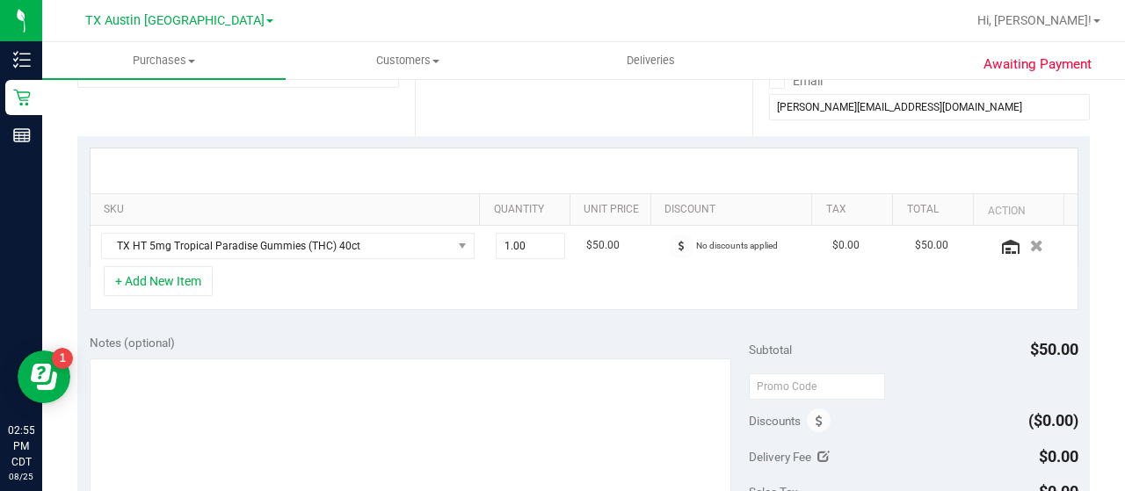
scroll to position [329, 0]
click at [192, 274] on button "+ Add New Item" at bounding box center [158, 282] width 109 height 30
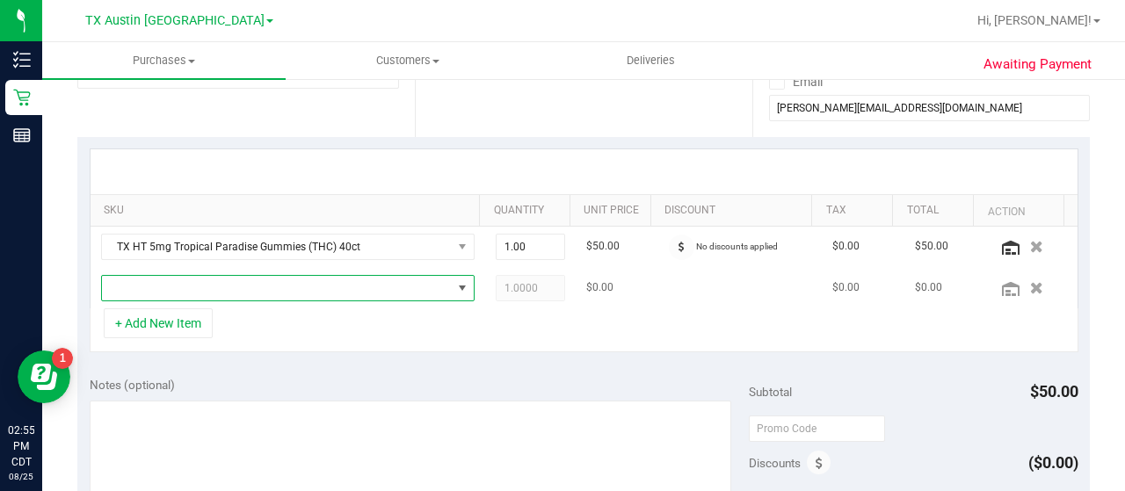
click at [224, 283] on span "NO DATA FOUND" at bounding box center [277, 288] width 350 height 25
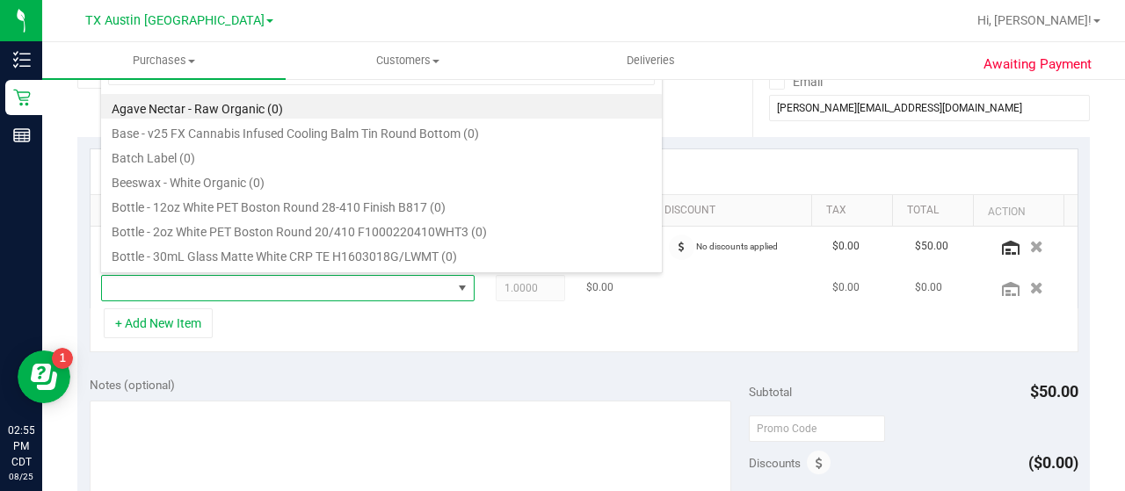
scroll to position [25, 354]
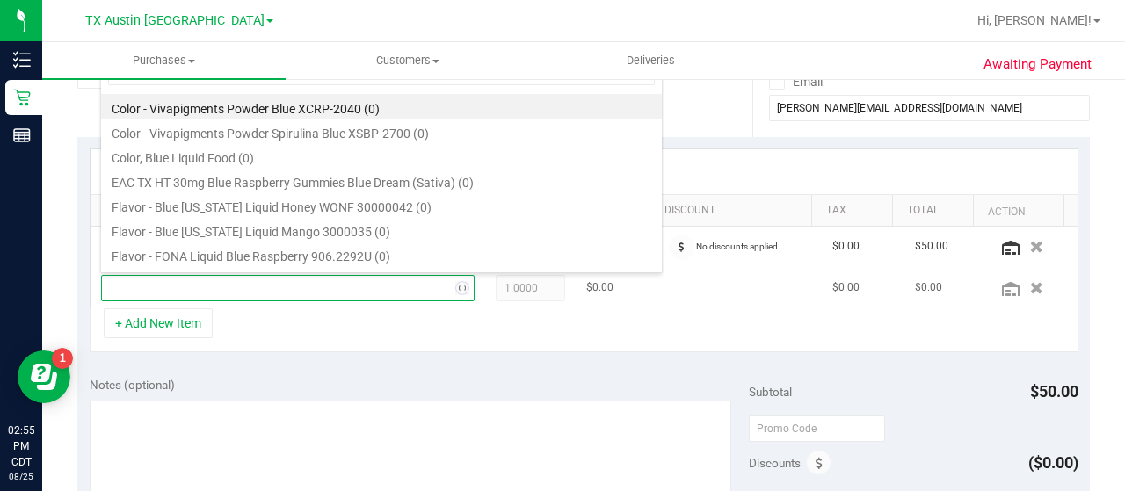
type input "blue rasp"
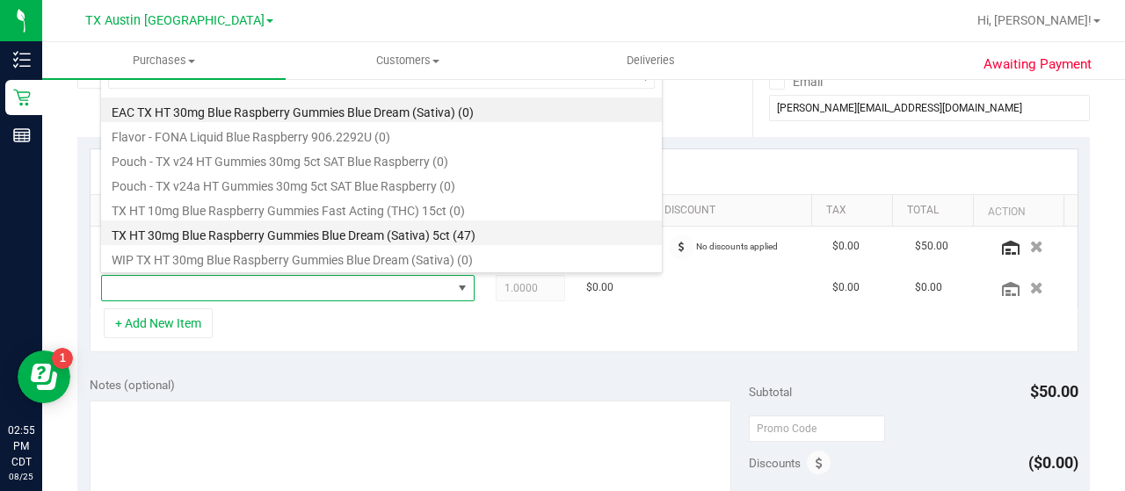
click at [307, 238] on li "TX HT 30mg Blue Raspberry Gummies Blue Dream (Sativa) 5ct (47)" at bounding box center [381, 233] width 561 height 25
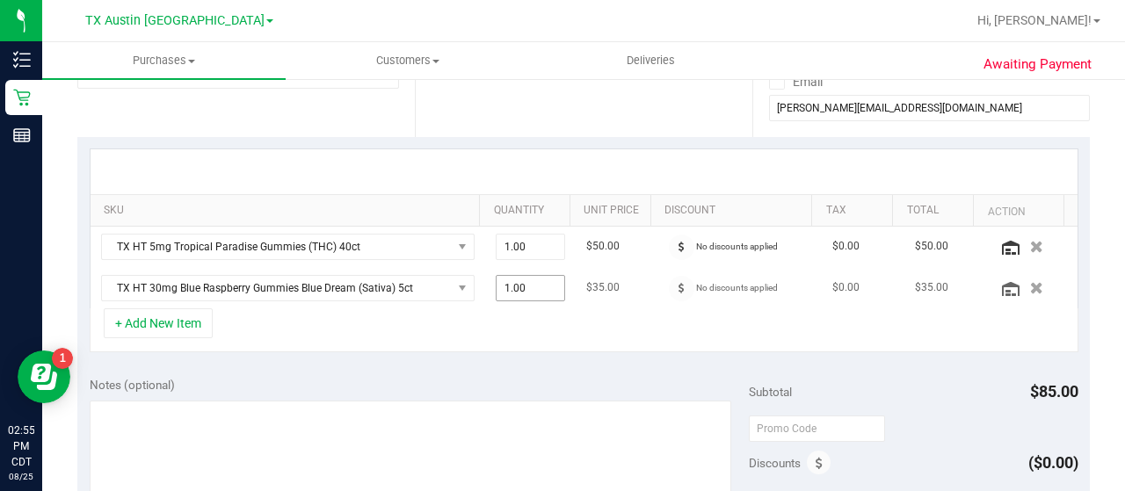
click at [539, 286] on span "1.00 1" at bounding box center [530, 288] width 70 height 26
type input "2"
type input "2.00"
click at [190, 319] on button "+ Add New Item" at bounding box center [158, 323] width 109 height 30
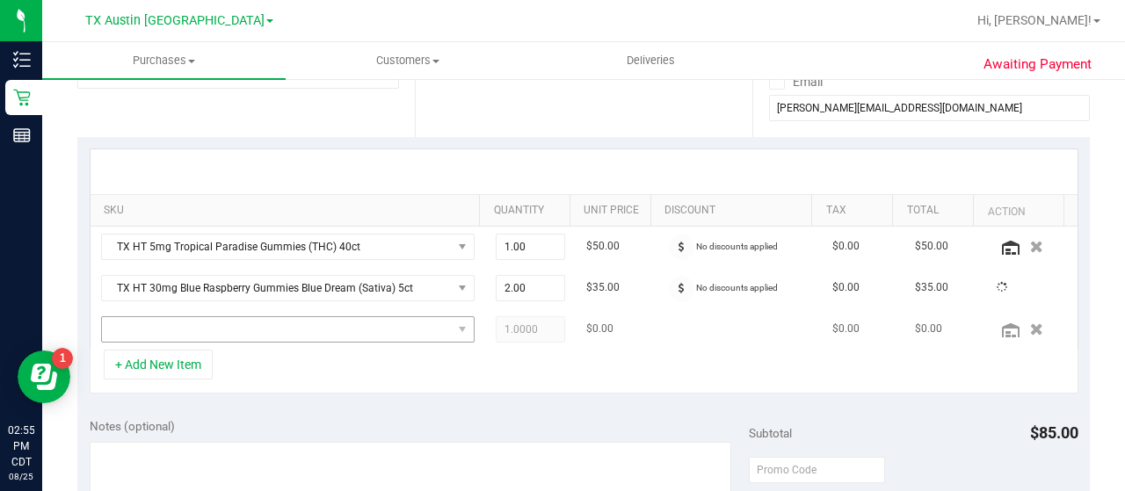
click at [271, 350] on div "+ Add New Item" at bounding box center [584, 372] width 988 height 44
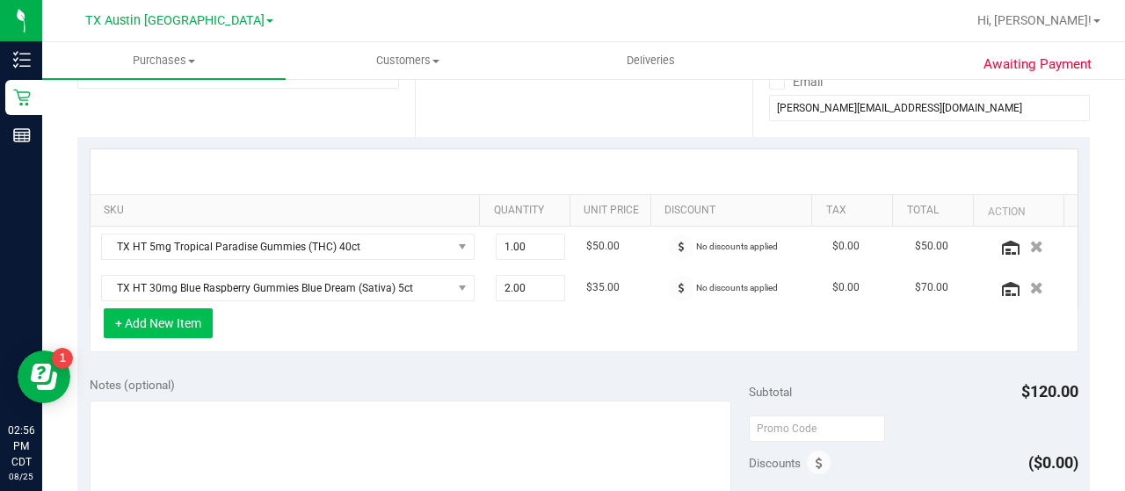
click at [177, 322] on button "+ Add New Item" at bounding box center [158, 323] width 109 height 30
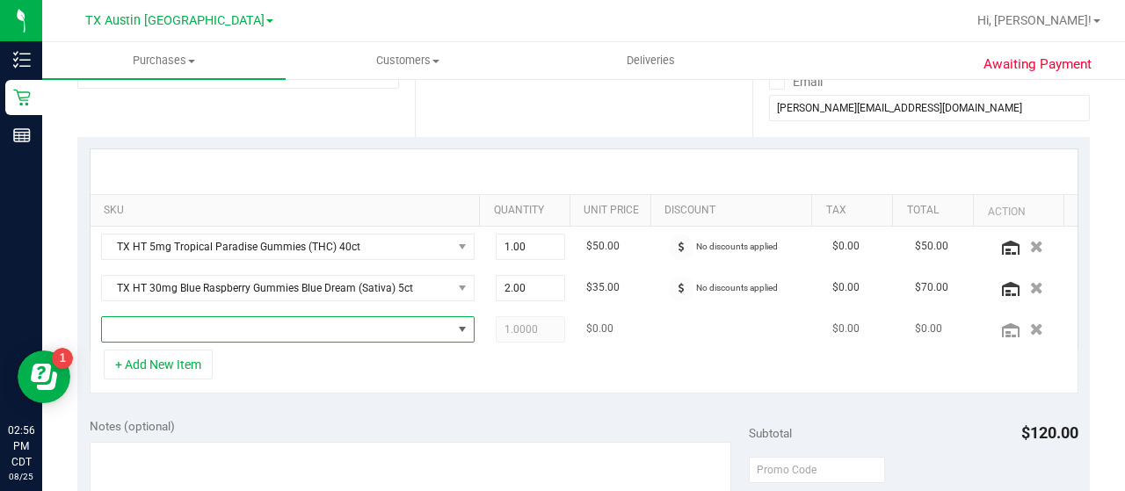
click at [206, 322] on span "NO DATA FOUND" at bounding box center [277, 329] width 350 height 25
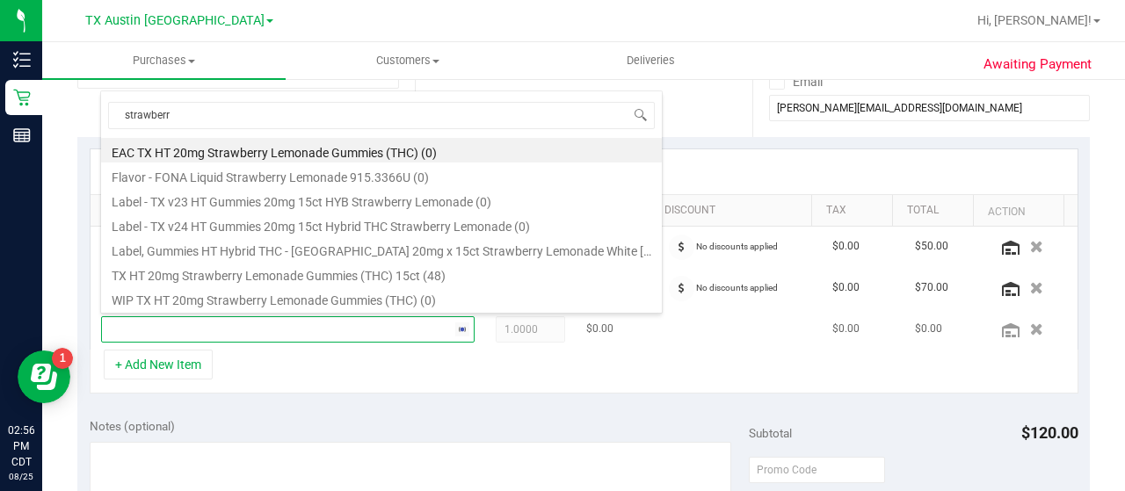
type input "strawberry"
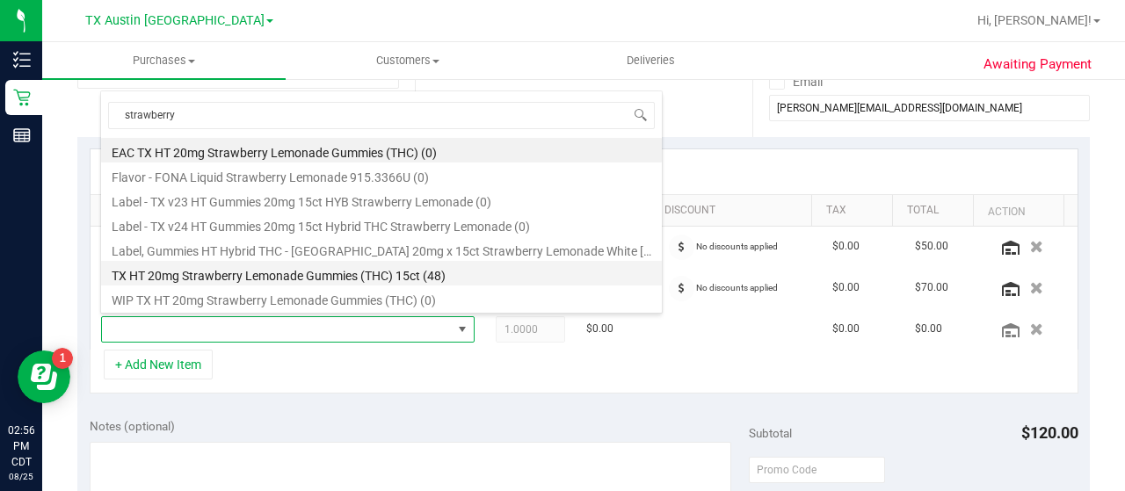
click at [384, 271] on li "TX HT 20mg Strawberry Lemonade Gummies (THC) 15ct (48)" at bounding box center [381, 273] width 561 height 25
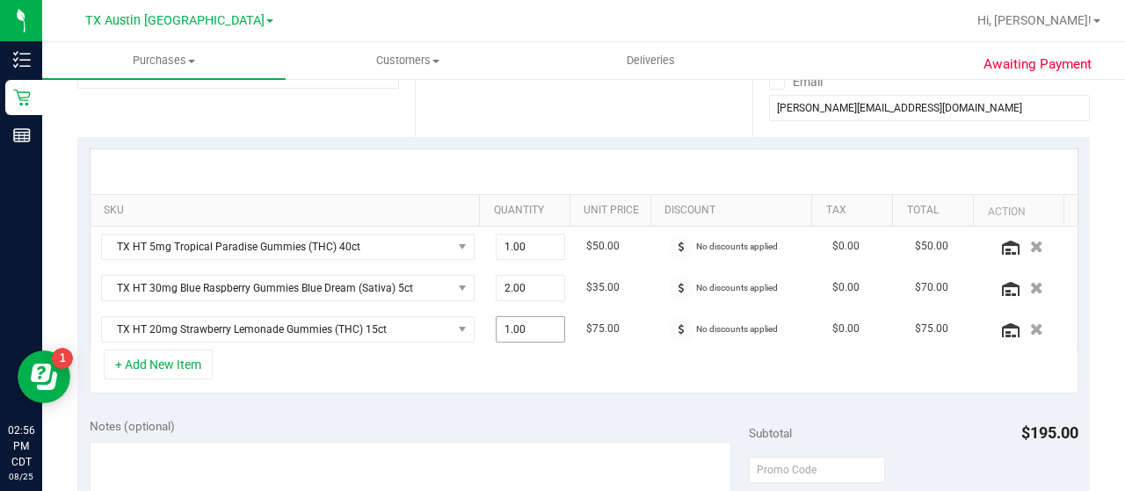
click at [532, 323] on span "1.00 1" at bounding box center [530, 329] width 70 height 26
type input "2"
type input "2.00"
click at [203, 367] on button "+ Add New Item" at bounding box center [158, 365] width 109 height 30
click at [179, 358] on button "+ Add New Item" at bounding box center [158, 365] width 109 height 30
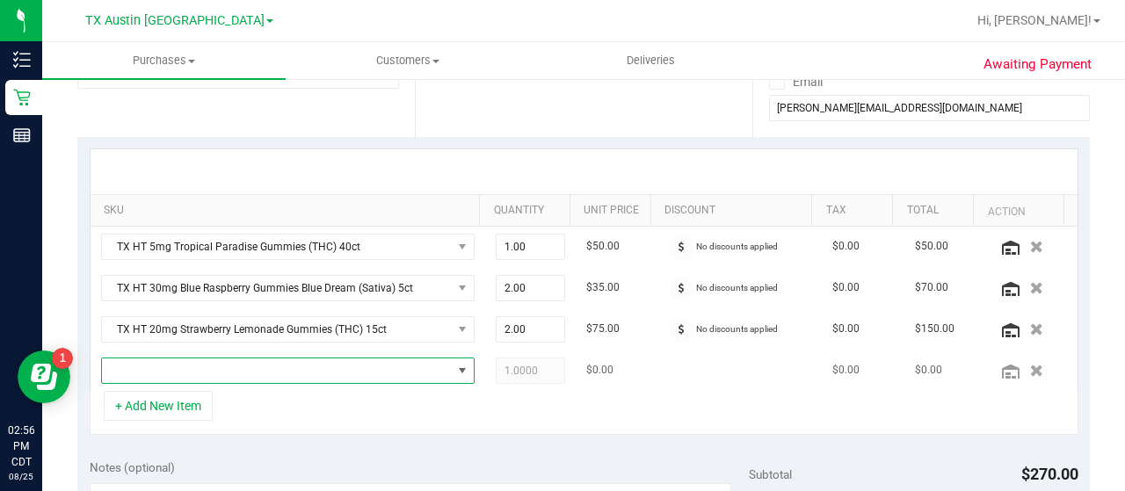
click at [207, 359] on span "NO DATA FOUND" at bounding box center [277, 370] width 350 height 25
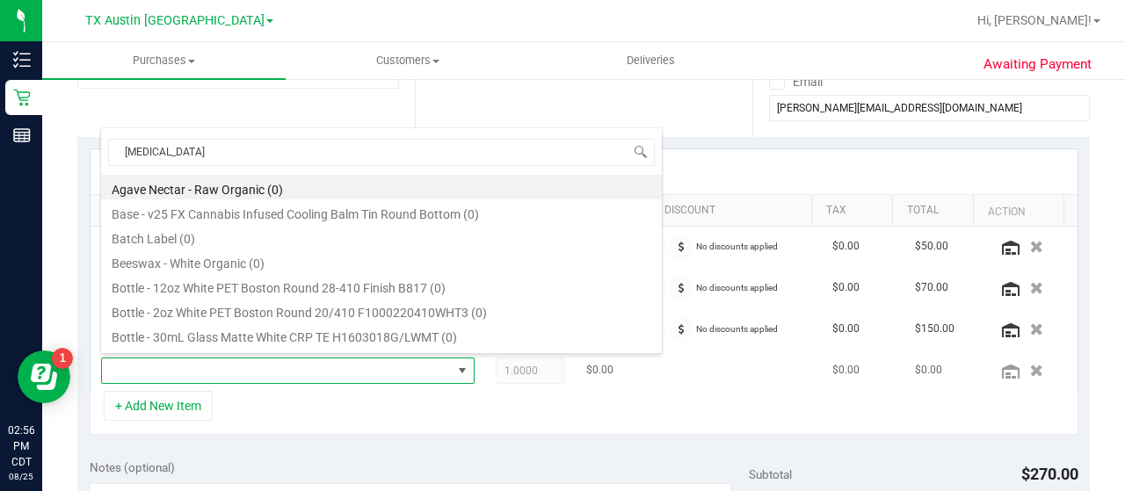
type input "balm"
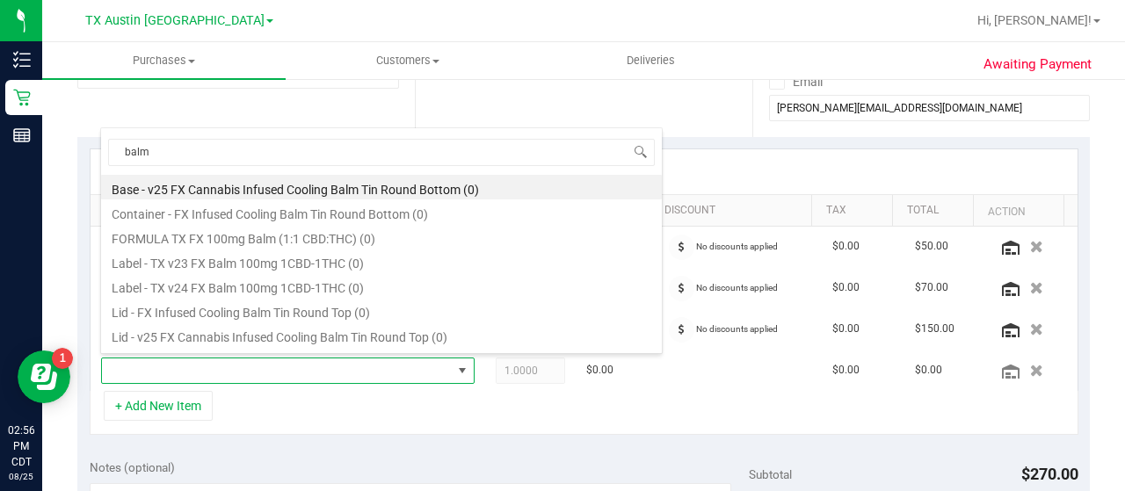
scroll to position [21, 0]
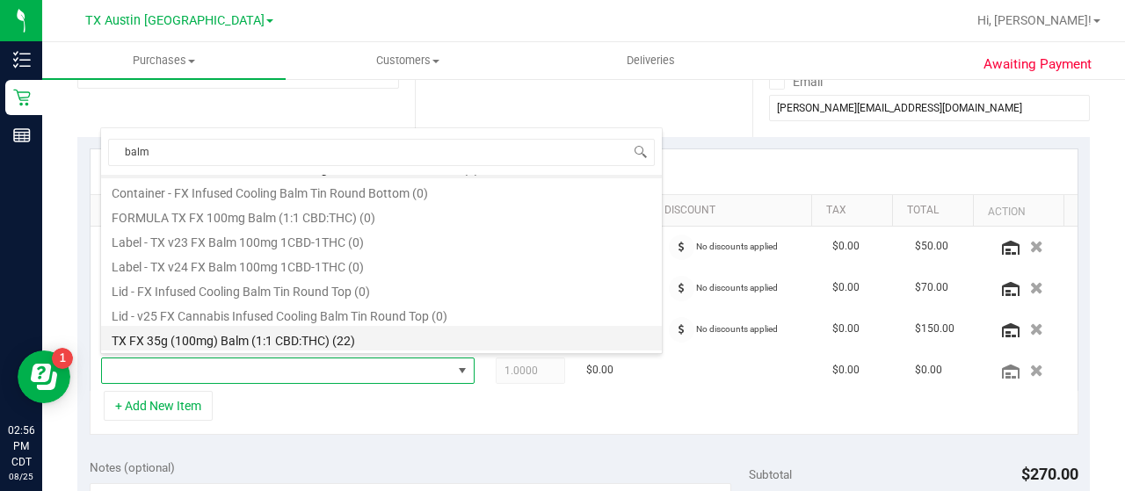
click at [342, 335] on li "TX FX 35g (100mg) Balm (1:1 CBD:THC) (22)" at bounding box center [381, 338] width 561 height 25
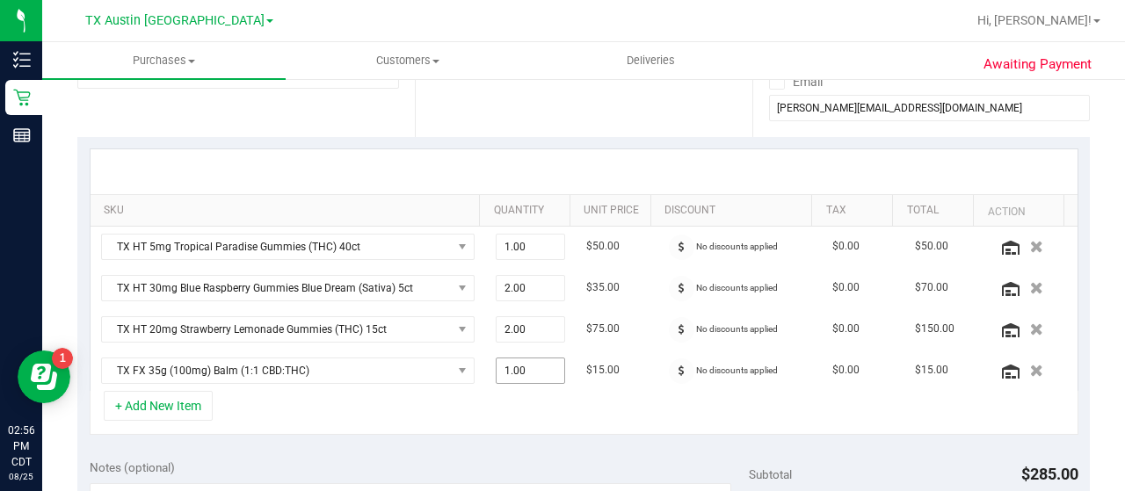
click at [527, 365] on span "1.00 1" at bounding box center [530, 371] width 70 height 26
type input "3"
type input "3.00"
click at [518, 401] on div "+ Add New Item" at bounding box center [584, 413] width 988 height 44
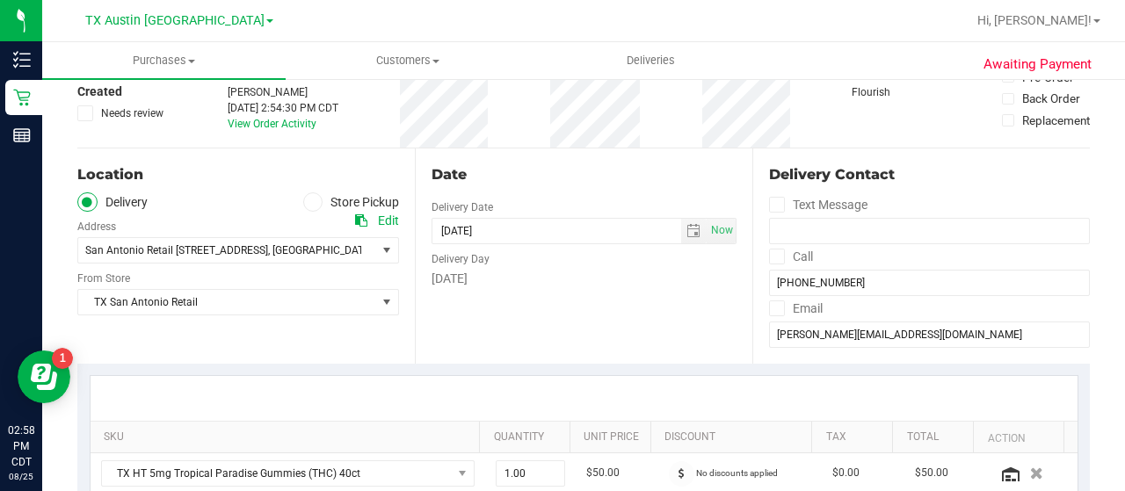
scroll to position [199, 0]
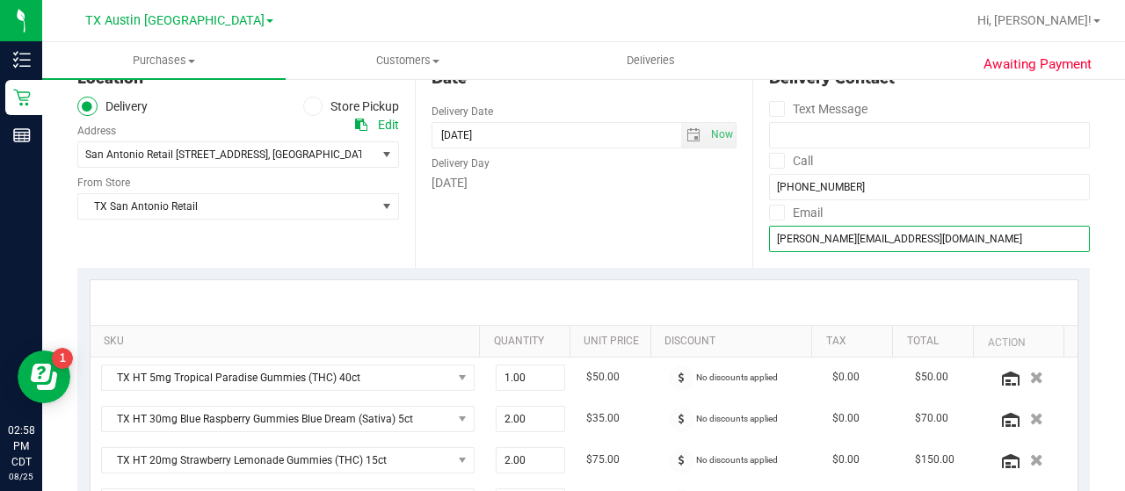
drag, startPoint x: 969, startPoint y: 235, endPoint x: 757, endPoint y: 262, distance: 213.5
click at [757, 262] on div "Delivery Contact Text Message Call [PHONE_NUMBER] Email [EMAIL_ADDRESS][DOMAIN_…" at bounding box center [920, 160] width 337 height 215
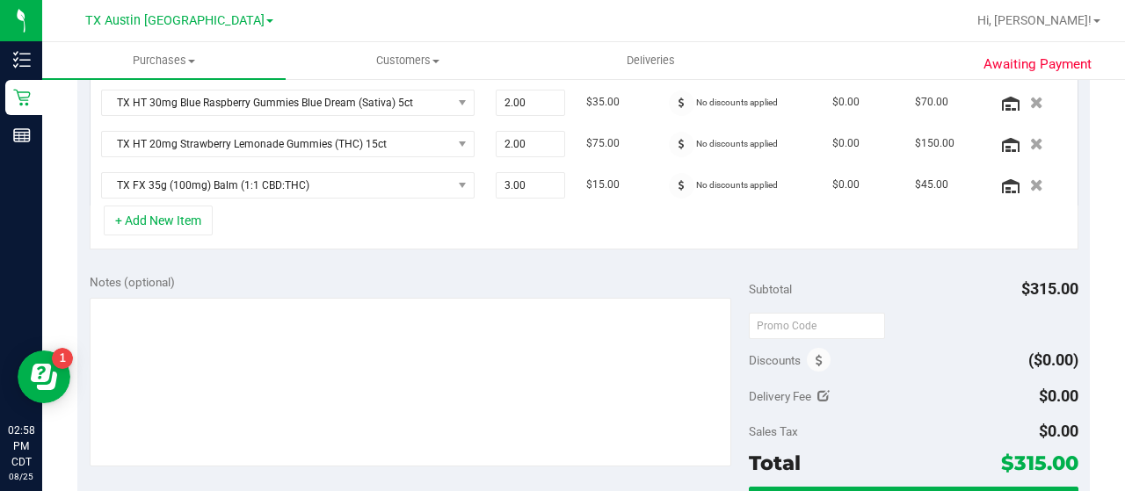
scroll to position [576, 0]
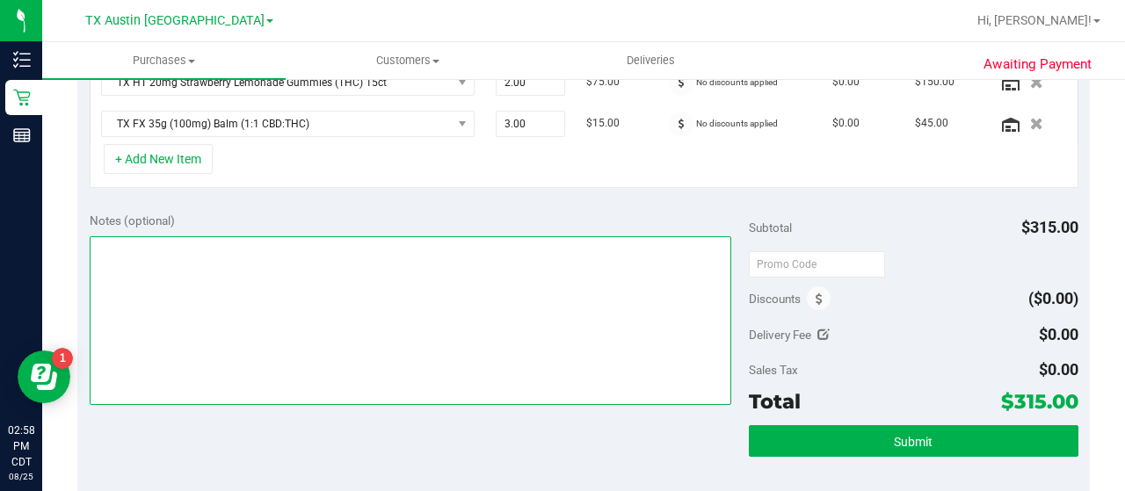
click at [518, 278] on textarea at bounding box center [410, 320] width 641 height 169
type textarea "CC JP 8/25"
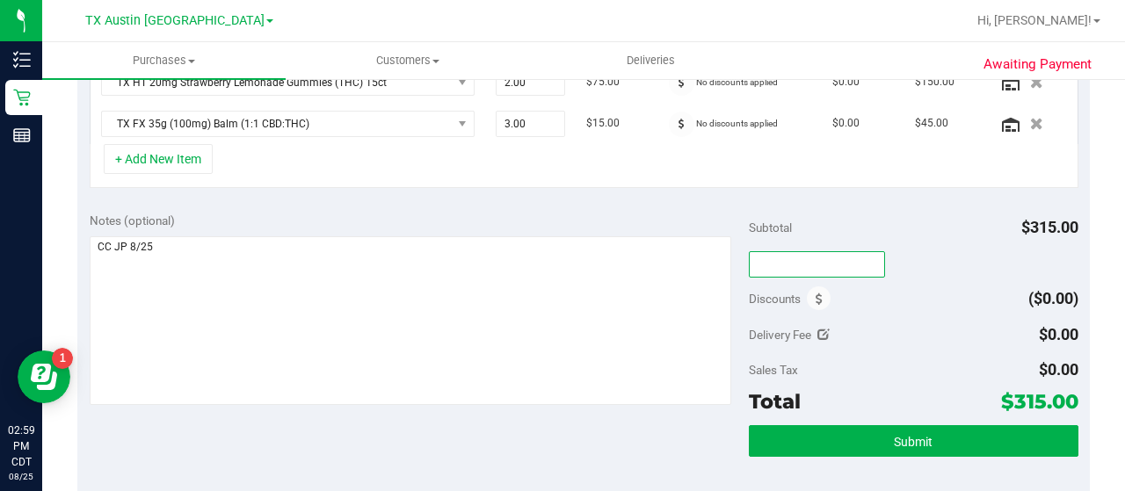
click at [798, 270] on input "text" at bounding box center [817, 264] width 136 height 26
type input "a"
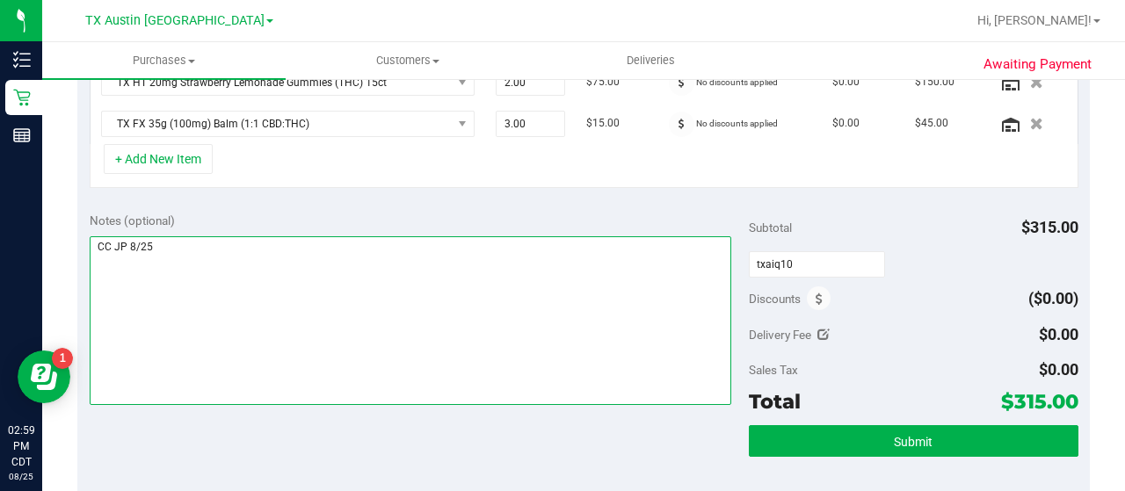
type input "TXAIQ10"
click at [631, 329] on textarea at bounding box center [410, 320] width 641 height 169
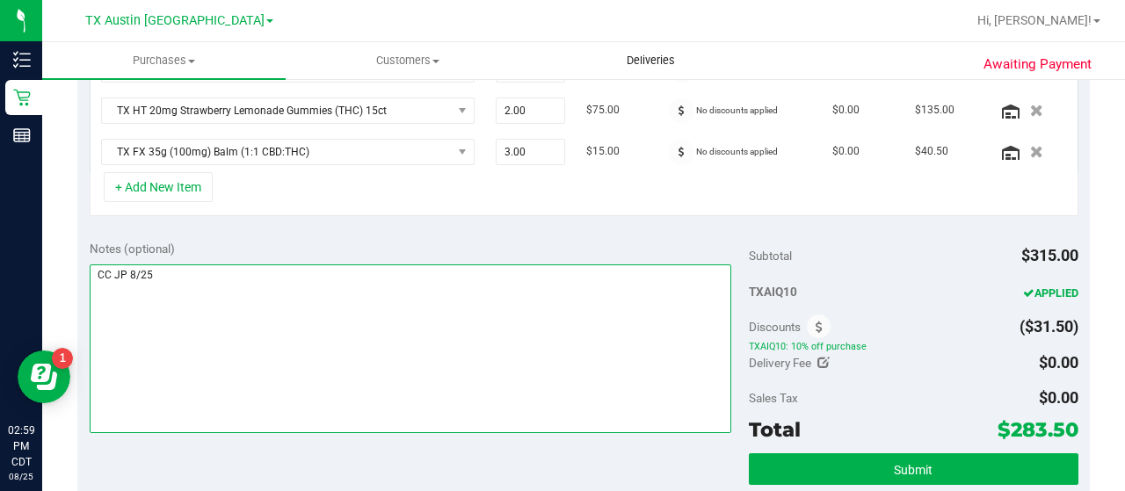
scroll to position [521, 0]
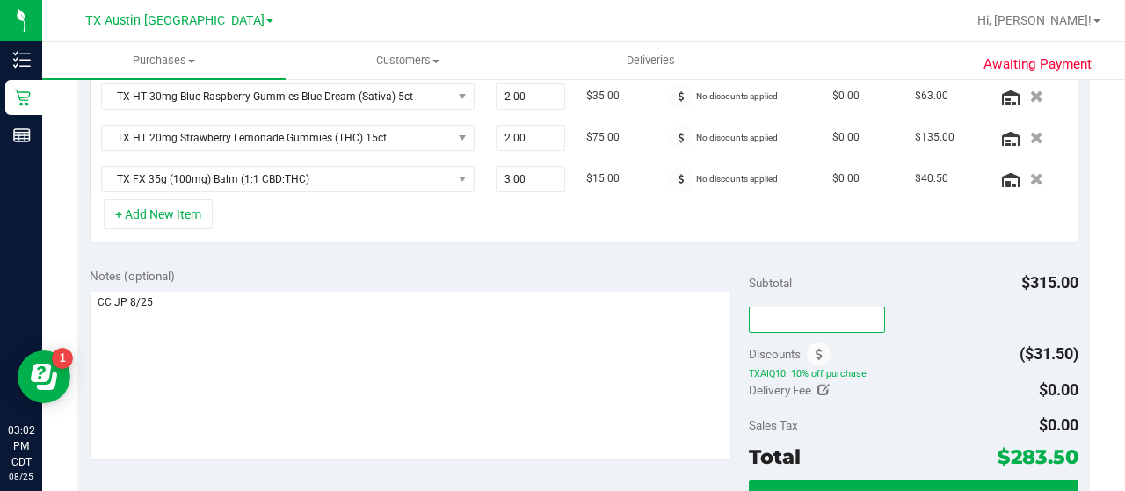
click at [818, 317] on input "text" at bounding box center [817, 320] width 136 height 26
paste input "happyday25"
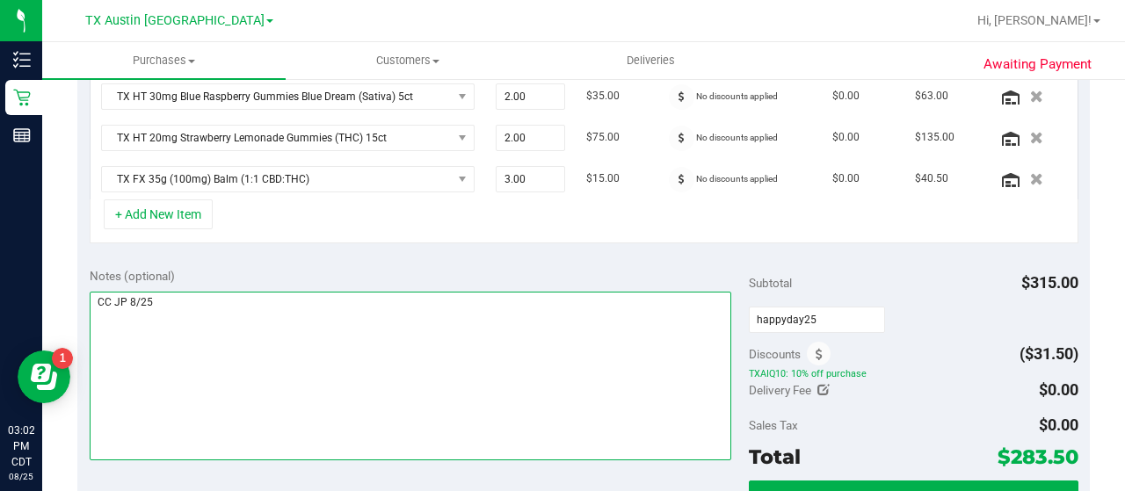
type input "HAPPYDAY25"
click at [625, 365] on textarea at bounding box center [410, 376] width 641 height 169
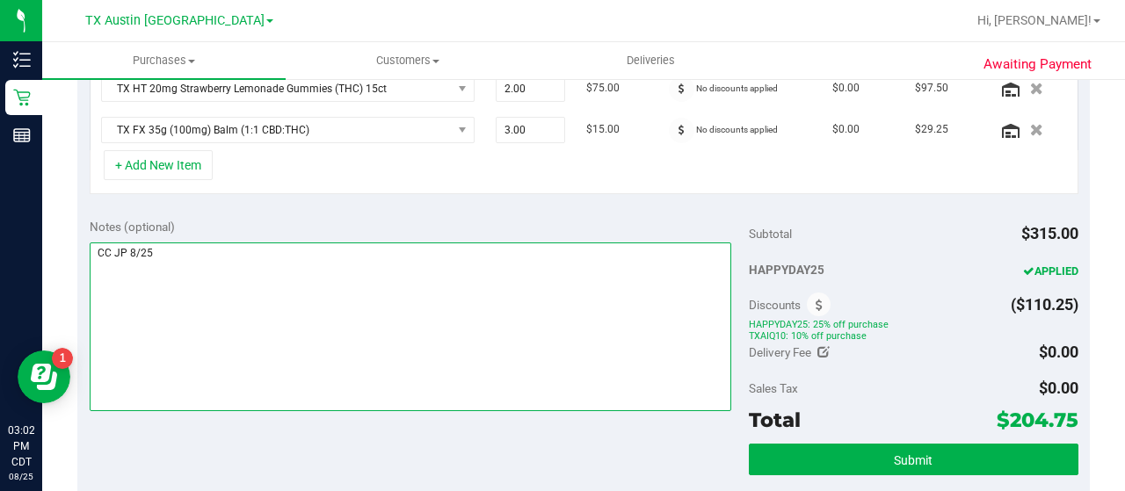
scroll to position [571, 0]
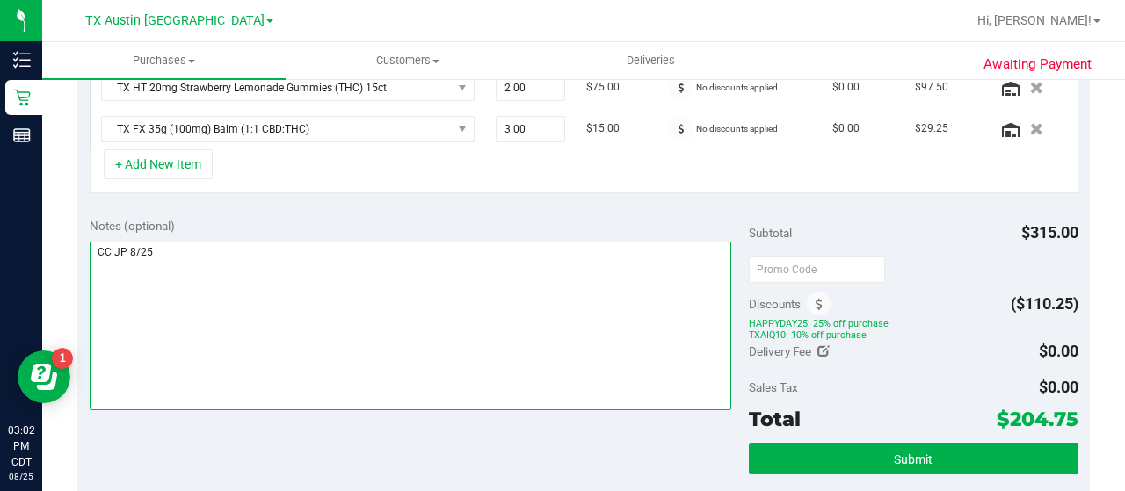
click at [620, 354] on textarea at bounding box center [410, 326] width 641 height 169
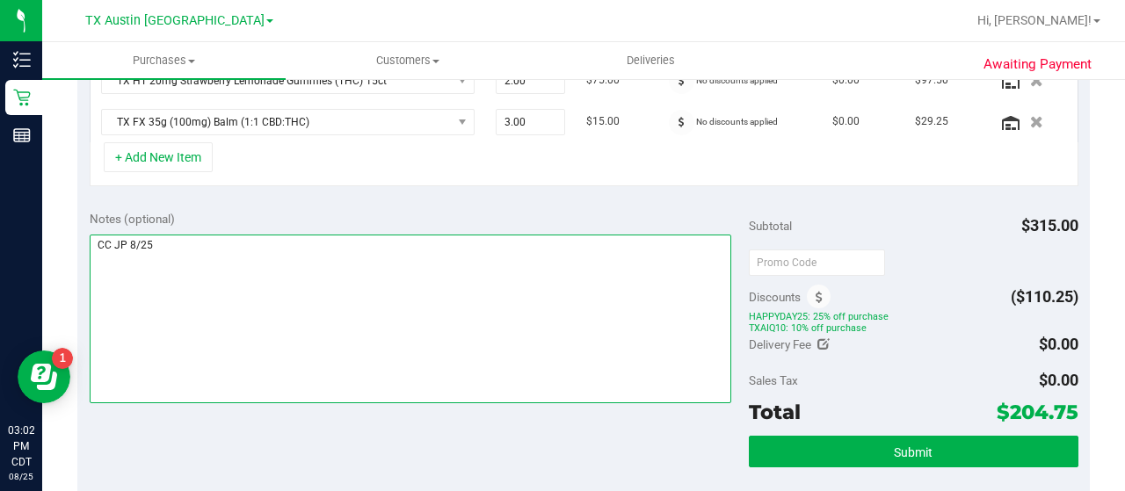
scroll to position [577, 0]
type textarea "CC JP 8/25"
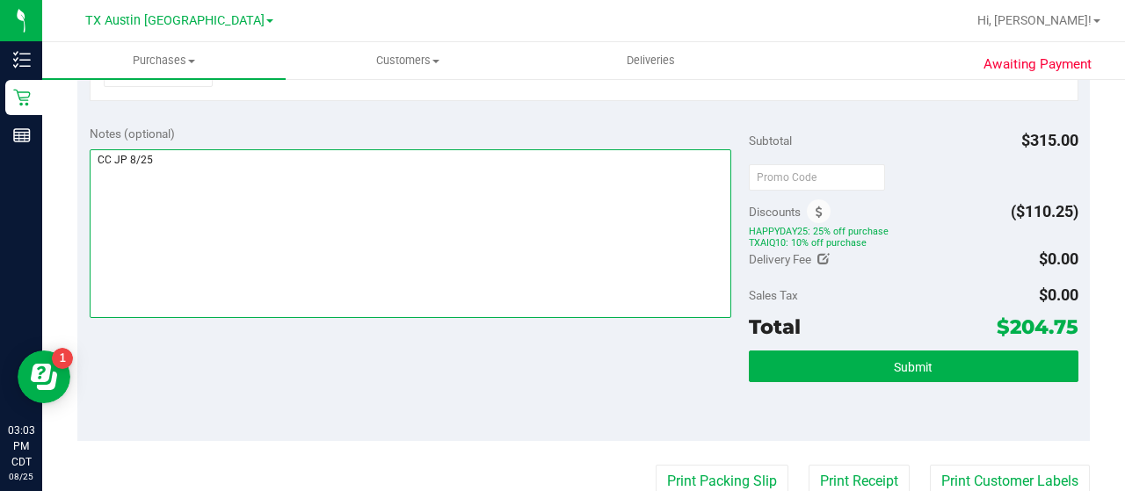
scroll to position [693, 0]
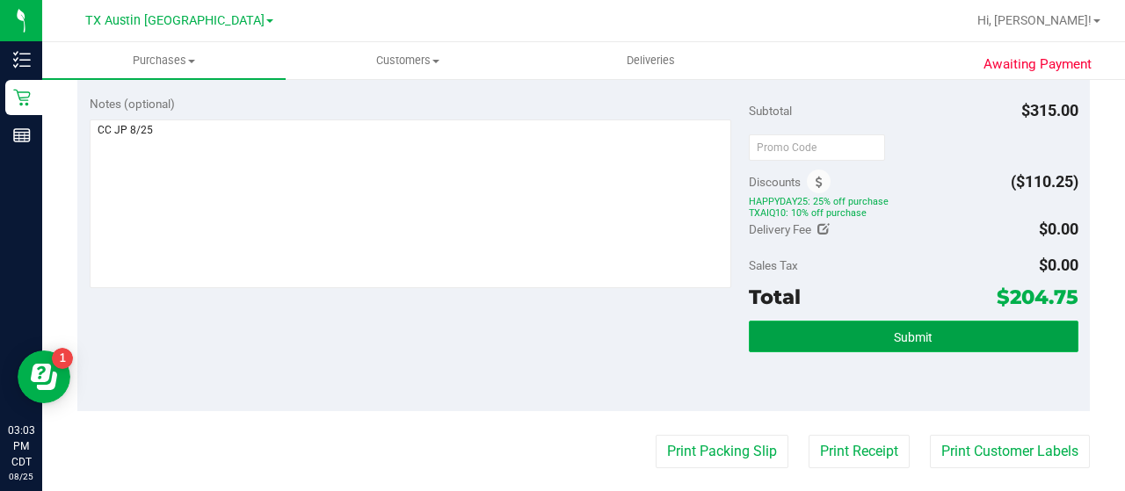
click at [843, 334] on button "Submit" at bounding box center [913, 337] width 329 height 32
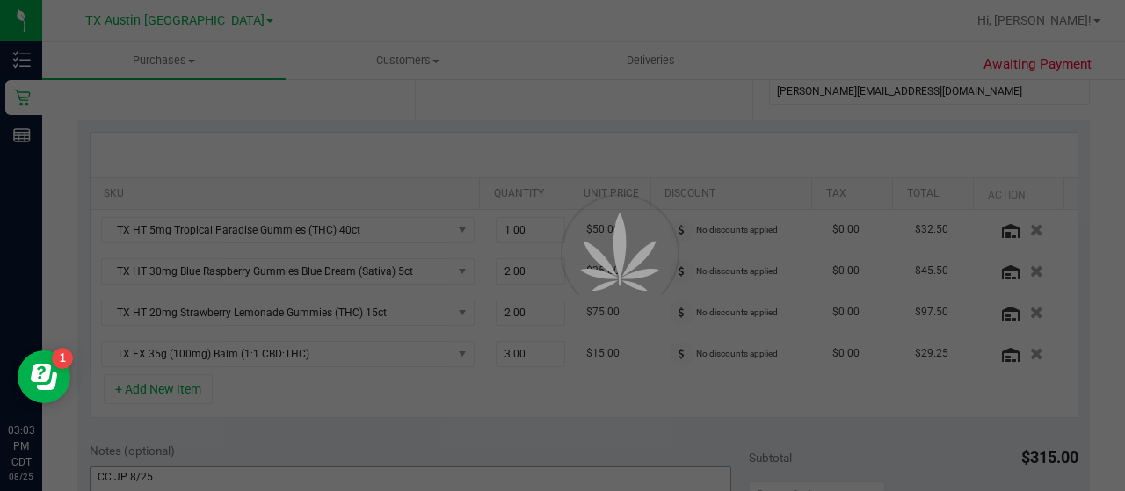
scroll to position [345, 0]
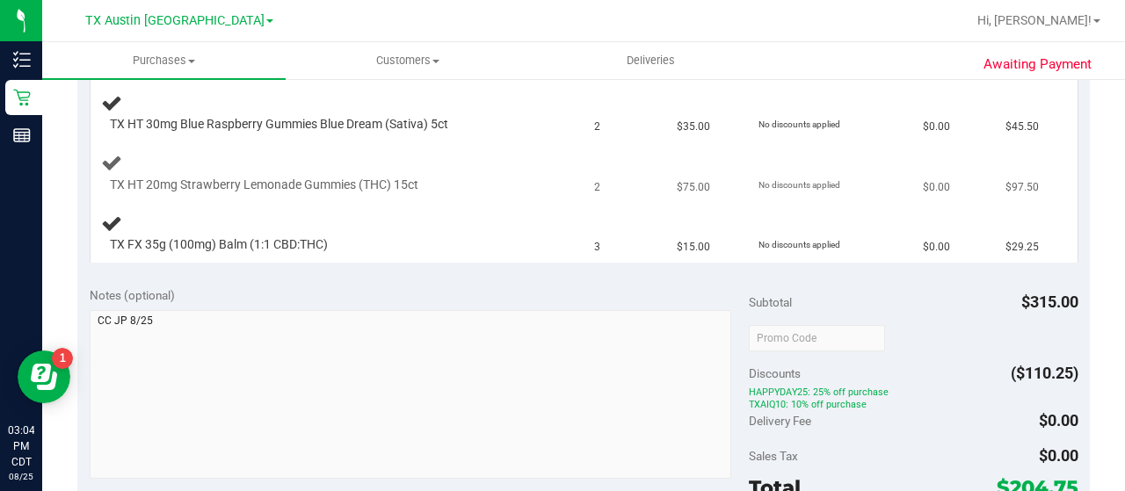
scroll to position [595, 0]
